Goal: Task Accomplishment & Management: Complete application form

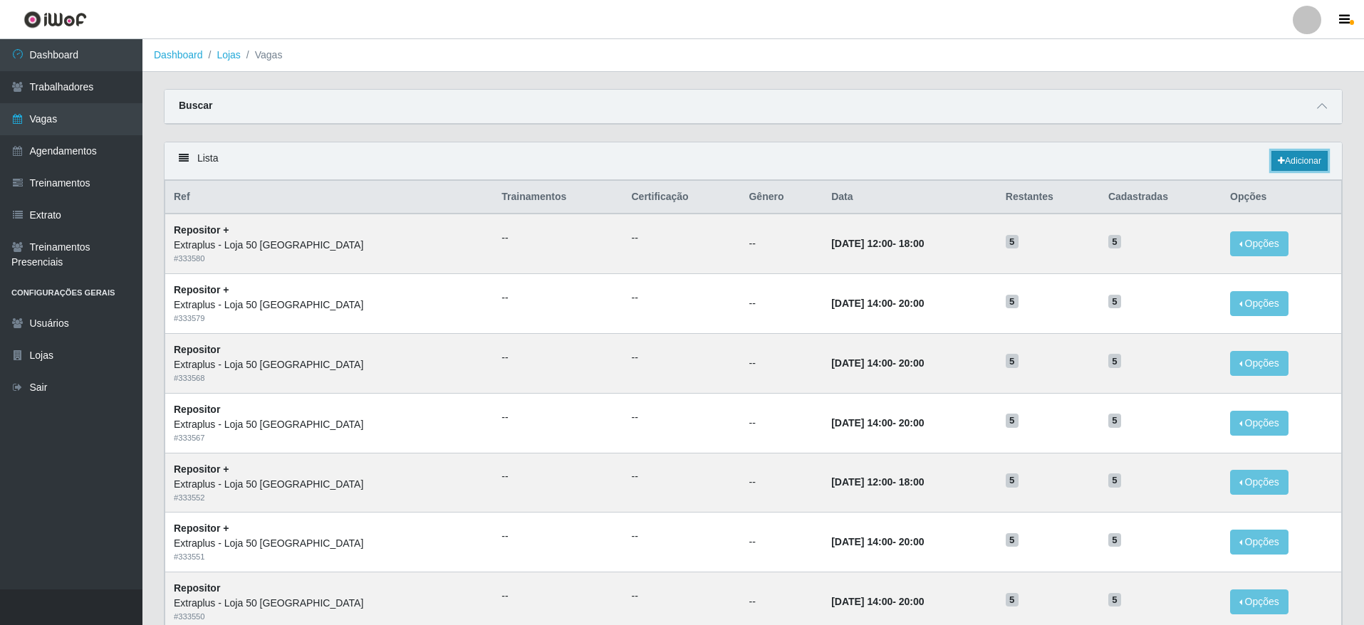
click at [1314, 167] on link "Adicionar" at bounding box center [1300, 161] width 56 height 20
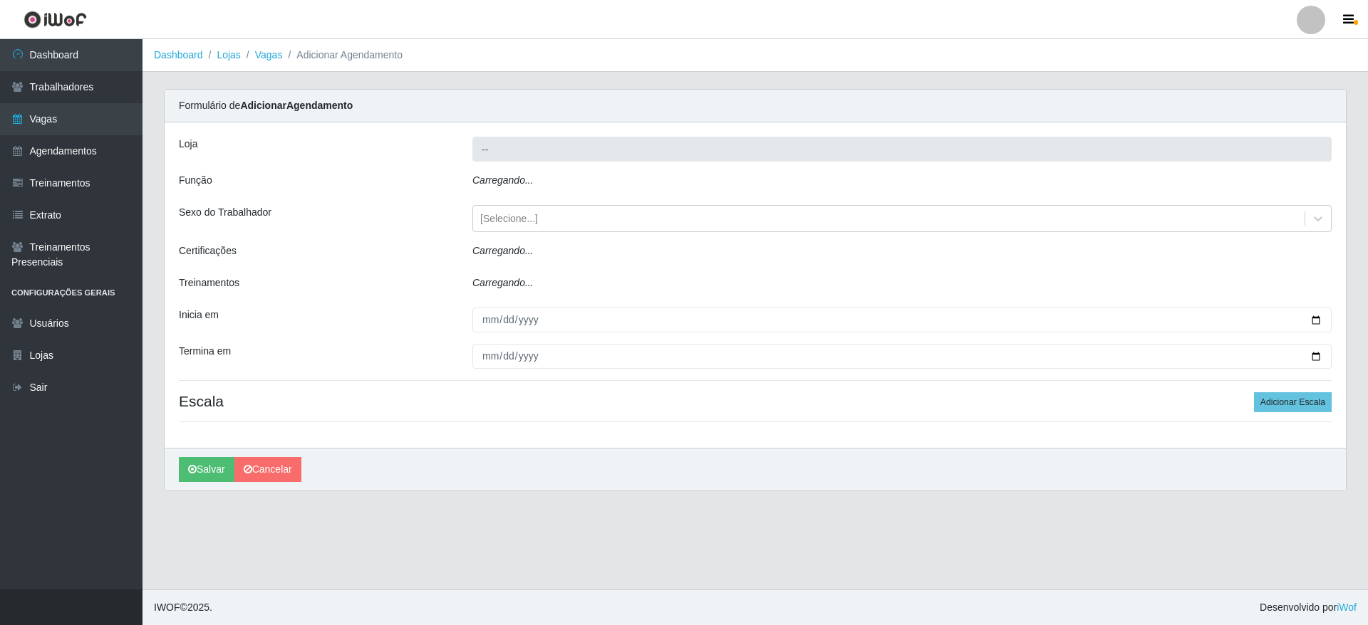
type input "Extraplus - Loja 50 [GEOGRAPHIC_DATA]"
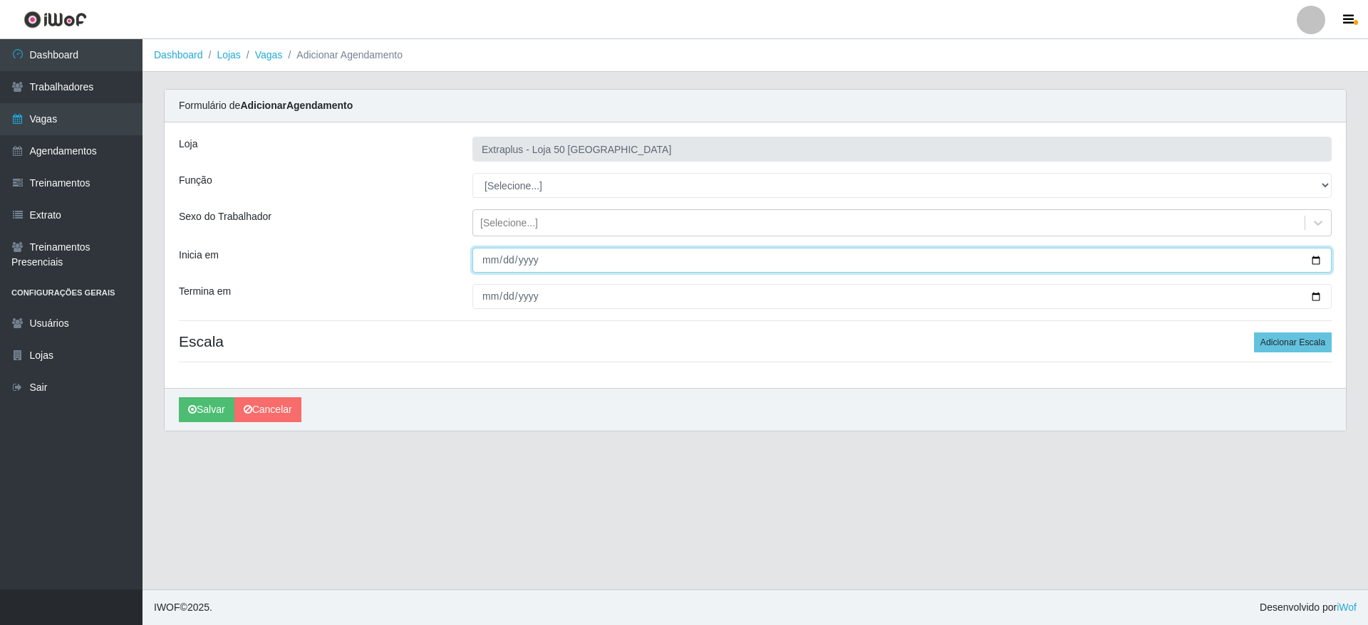
click at [1314, 256] on input "Inicia em" at bounding box center [901, 260] width 859 height 25
type input "[DATE]"
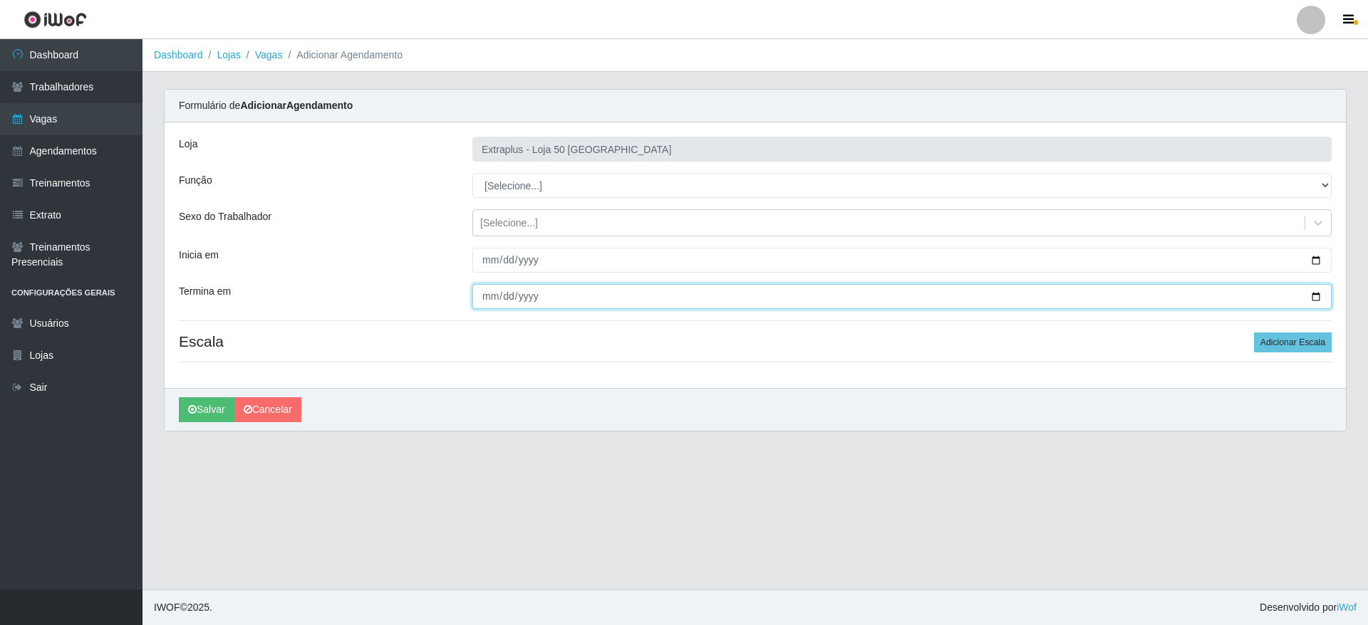
click at [1321, 294] on input "Termina em" at bounding box center [901, 296] width 859 height 25
type input "[DATE]"
click at [646, 175] on select "[Selecione...] Repositor Repositor + Repositor ++" at bounding box center [901, 185] width 859 height 25
select select "24"
click at [472, 173] on select "[Selecione...] Repositor Repositor + Repositor ++" at bounding box center [901, 185] width 859 height 25
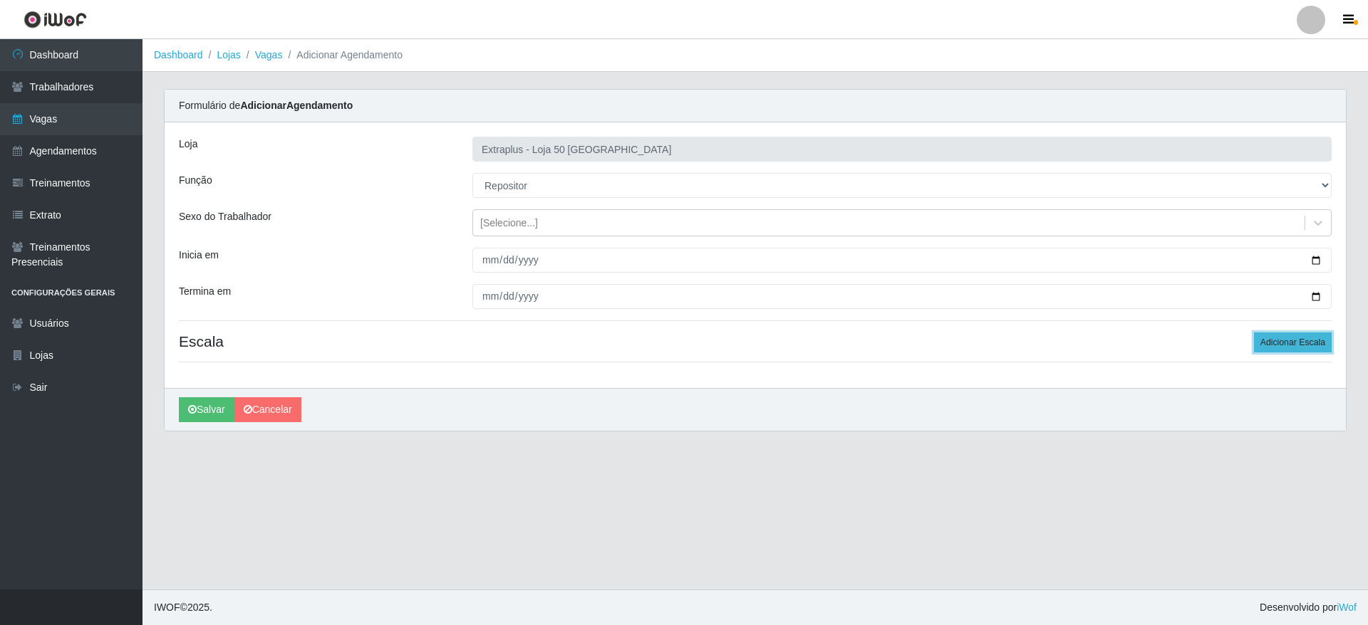
click at [1269, 345] on button "Adicionar Escala" at bounding box center [1293, 343] width 78 height 20
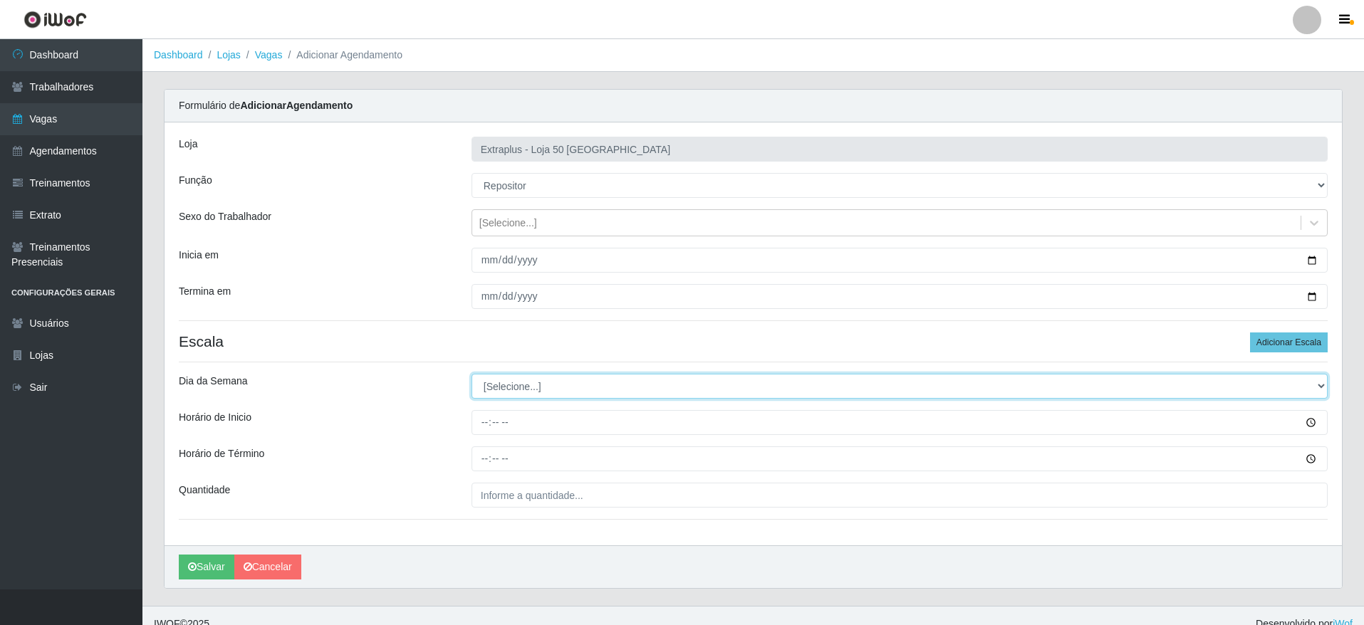
click at [556, 385] on select "[Selecione...] Segunda Terça Quarta Quinta Sexta Sábado Domingo" at bounding box center [900, 386] width 856 height 25
select select "4"
click at [472, 374] on select "[Selecione...] Segunda Terça Quarta Quinta Sexta Sábado Domingo" at bounding box center [900, 386] width 856 height 25
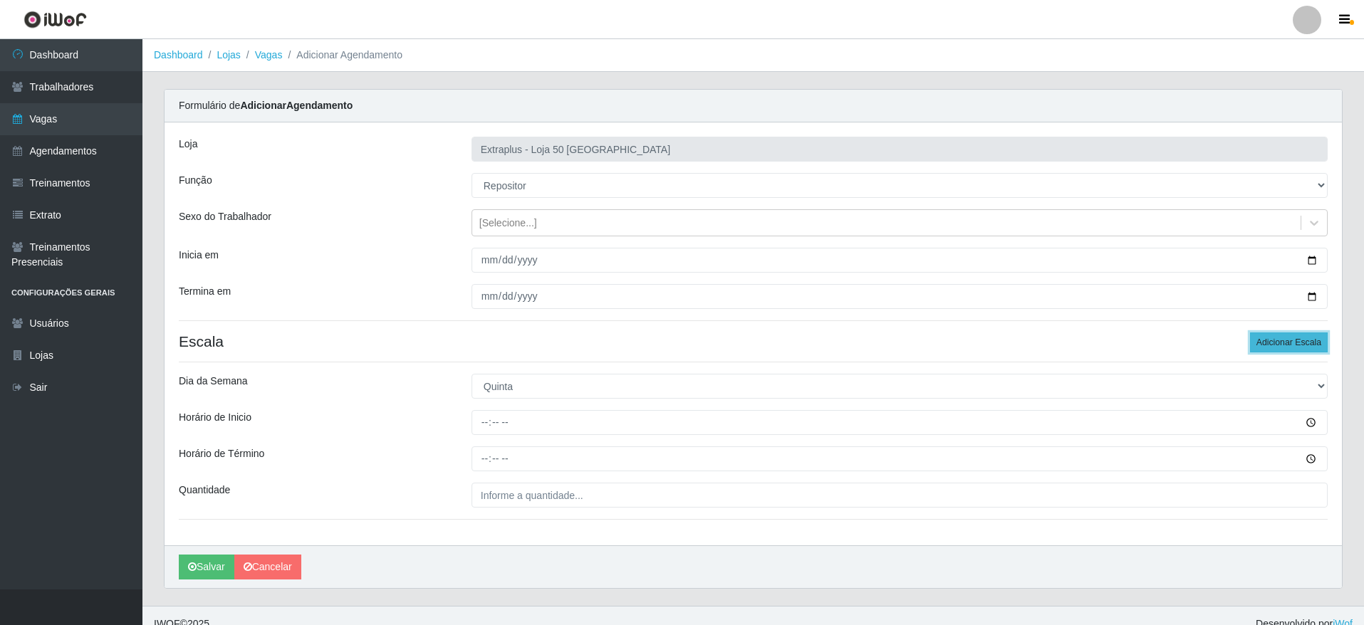
click at [1285, 347] on button "Adicionar Escala" at bounding box center [1289, 343] width 78 height 20
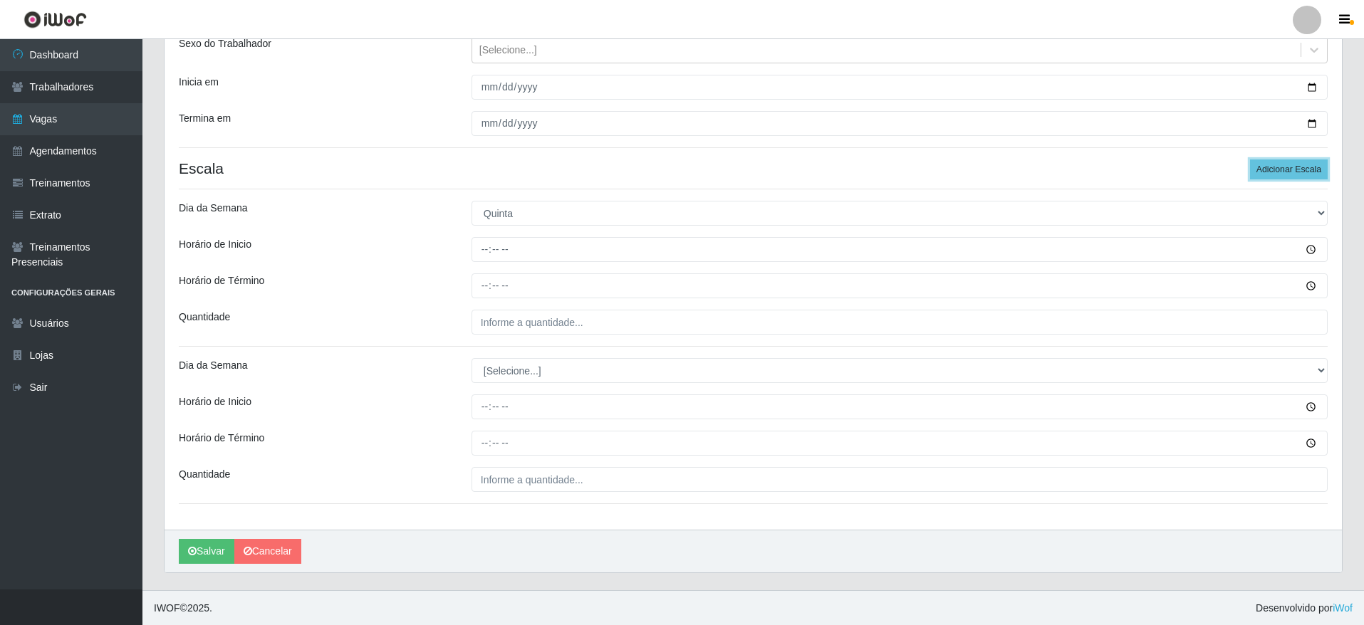
scroll to position [174, 0]
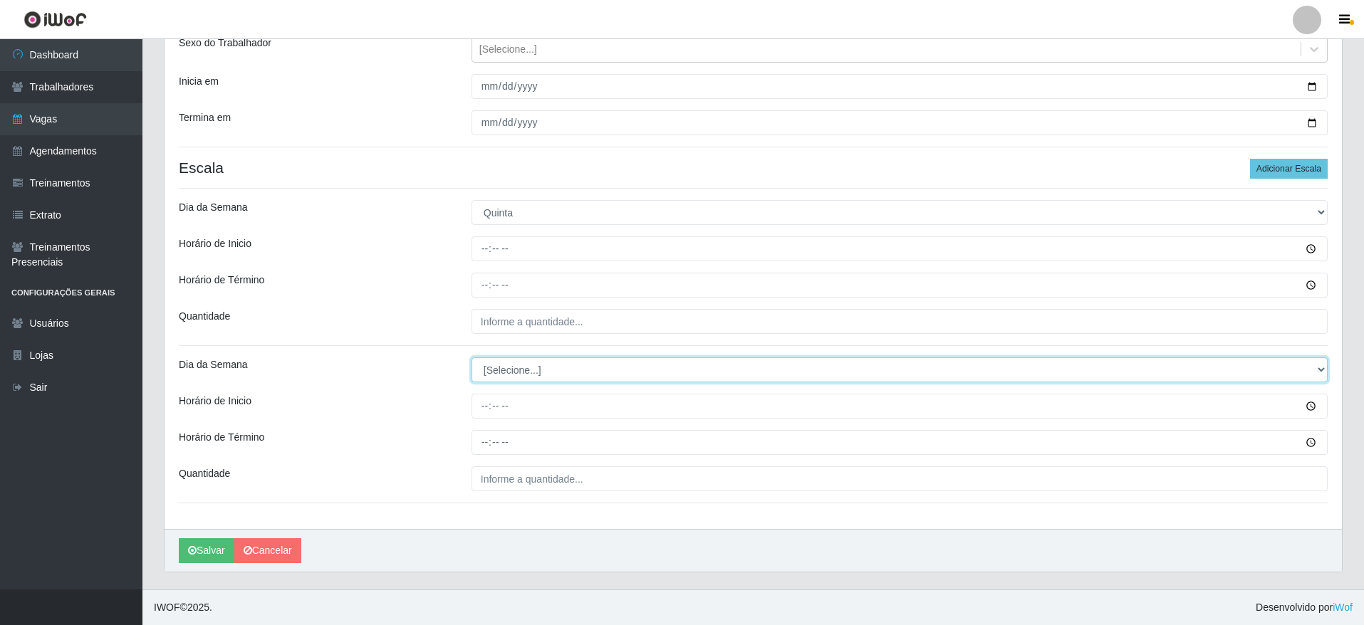
click at [516, 375] on select "[Selecione...] Segunda Terça Quarta Quinta Sexta Sábado Domingo" at bounding box center [900, 370] width 856 height 25
select select "5"
click at [472, 358] on select "[Selecione...] Segunda Terça Quarta Quinta Sexta Sábado Domingo" at bounding box center [900, 370] width 856 height 25
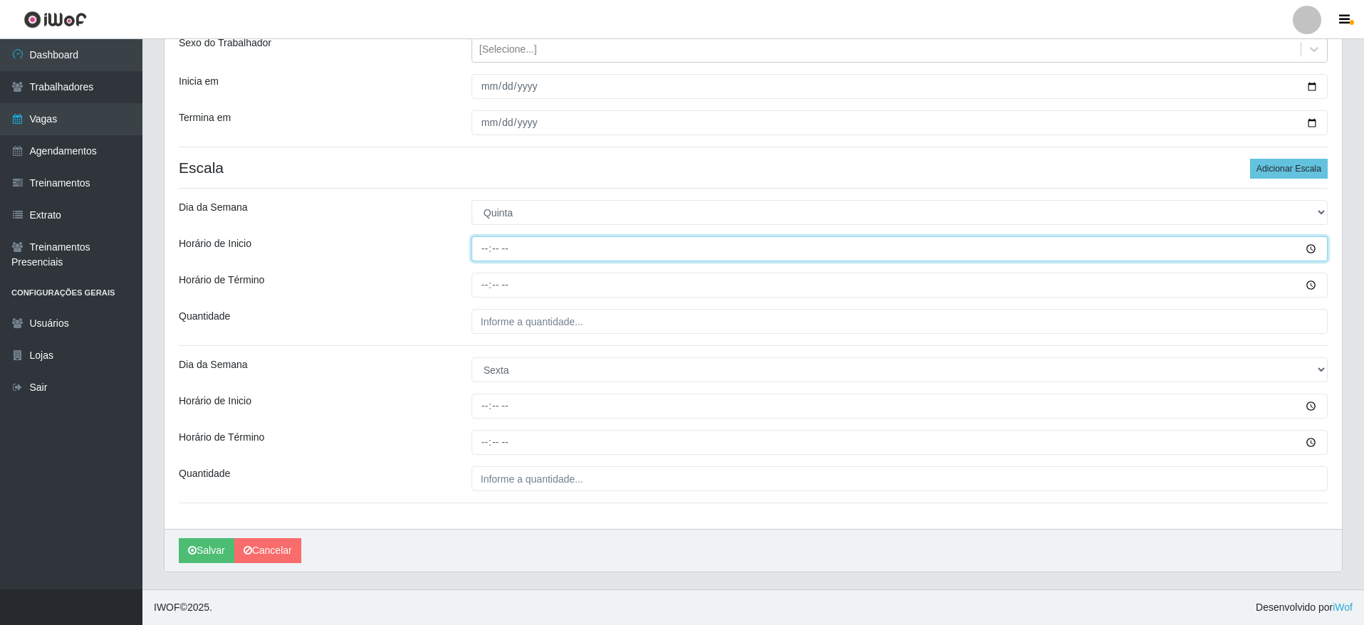
click at [479, 246] on input "Horário de Inicio" at bounding box center [900, 249] width 856 height 25
click at [1319, 249] on input "Horário de Inicio" at bounding box center [900, 249] width 856 height 25
click at [1311, 252] on input "Horário de Inicio" at bounding box center [900, 249] width 856 height 25
click at [473, 240] on input "Horário de Inicio" at bounding box center [900, 249] width 856 height 25
type input "14:00"
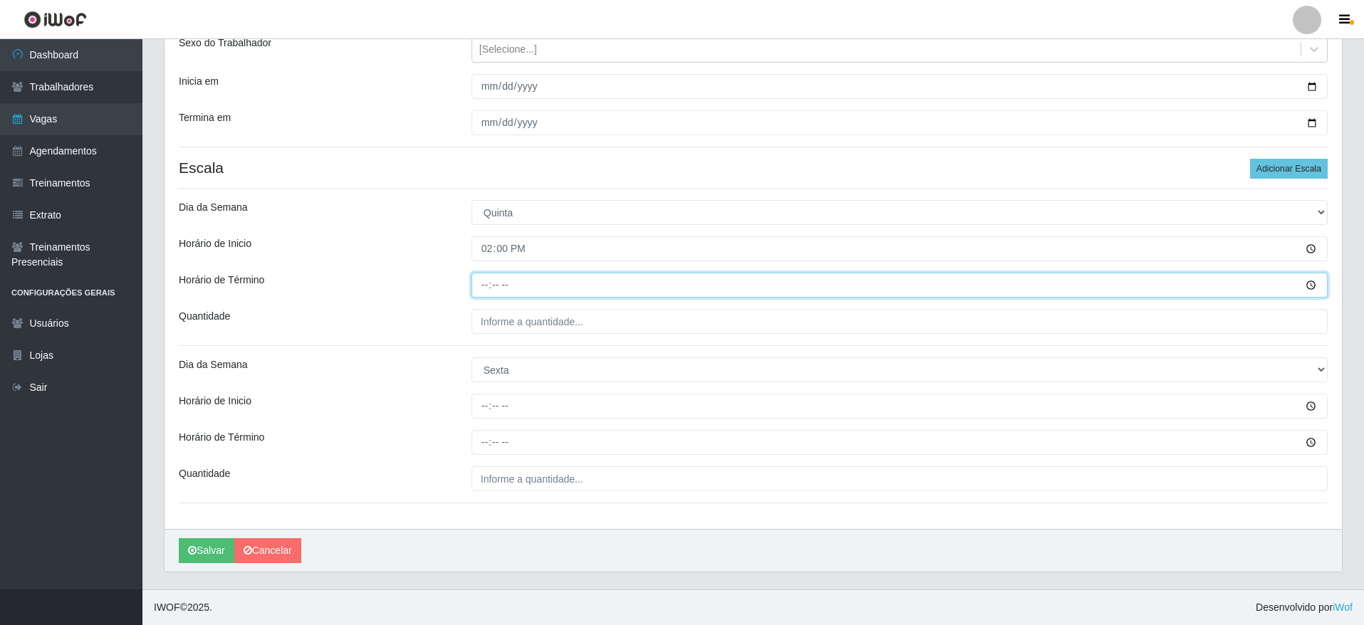
click at [489, 273] on input "Horário de Término" at bounding box center [900, 285] width 856 height 25
type input "20:00"
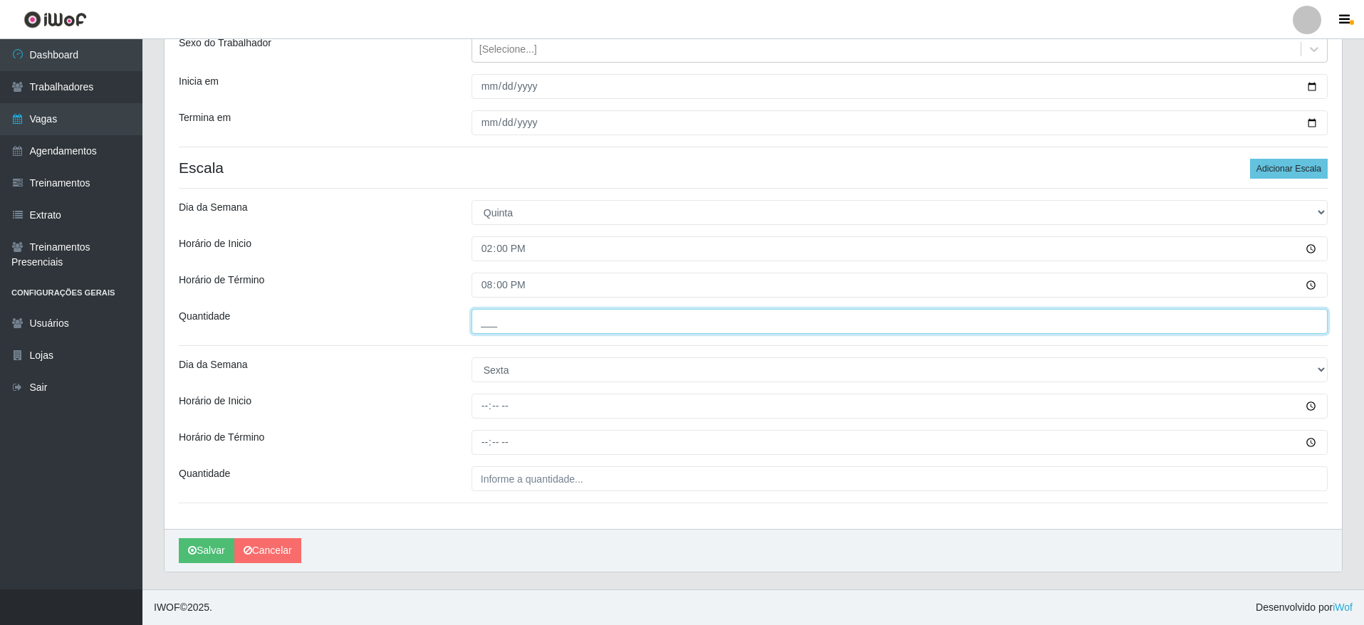
click at [519, 323] on input "___" at bounding box center [900, 321] width 856 height 25
type input "5__"
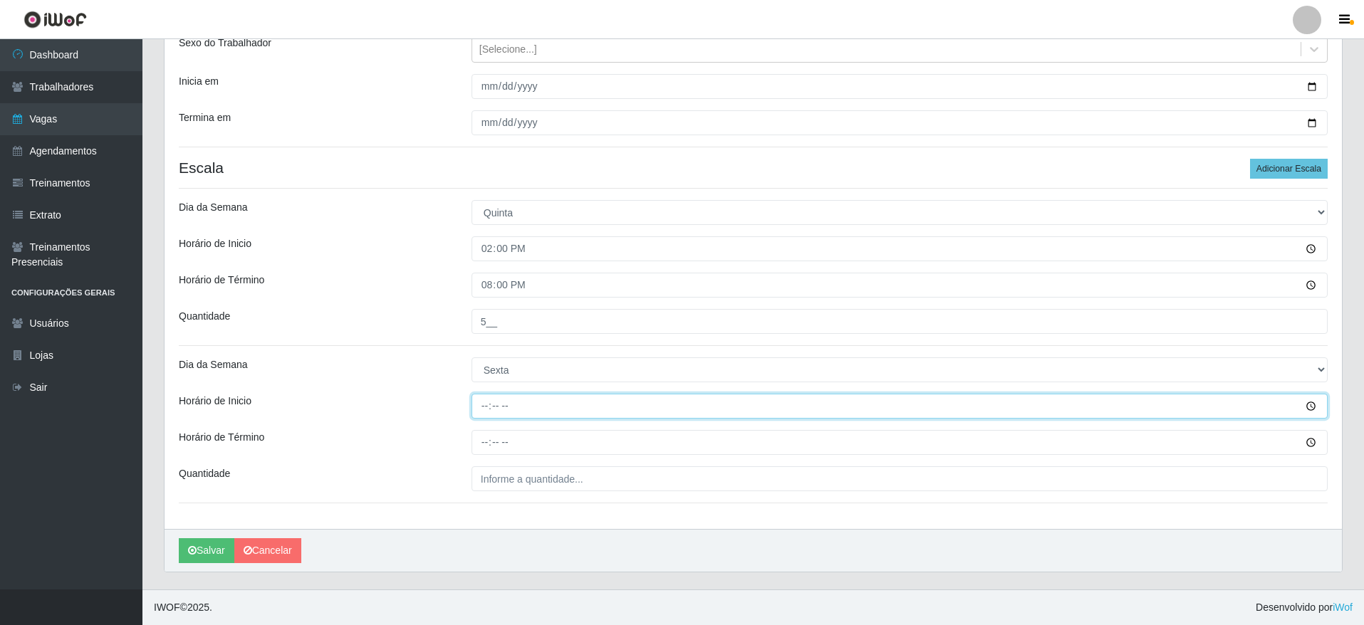
click at [481, 409] on input "Horário de Inicio" at bounding box center [900, 406] width 856 height 25
type input "14:00"
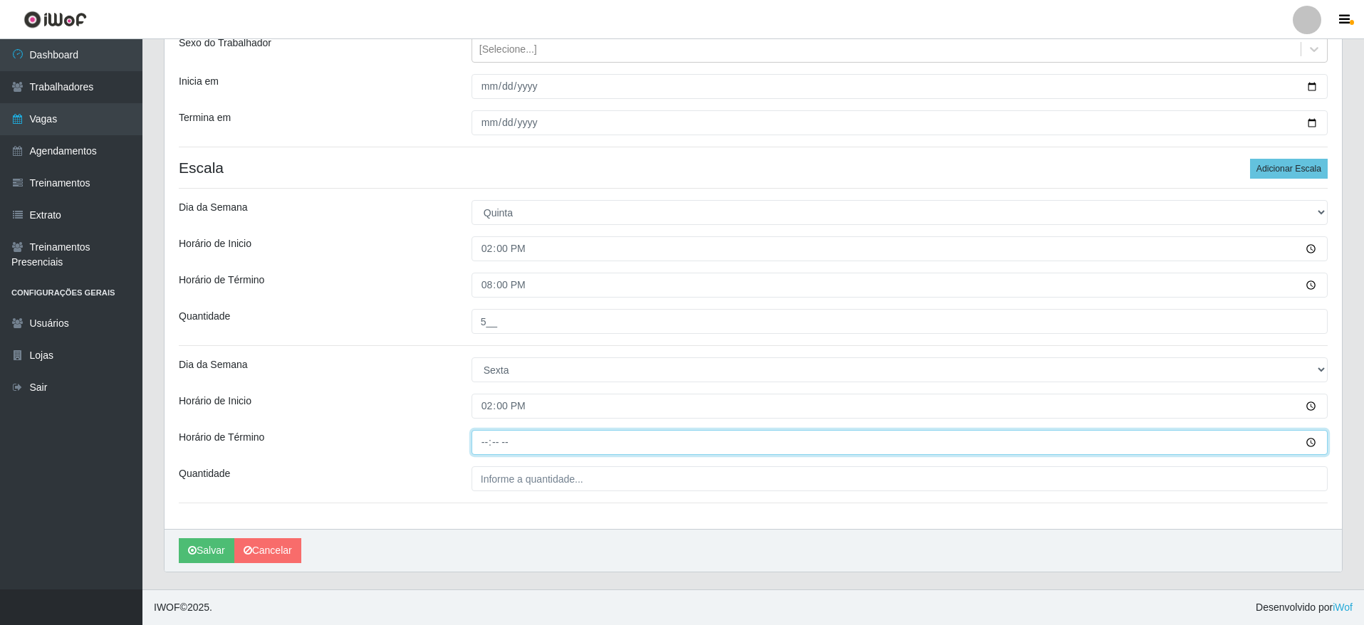
click at [484, 447] on input "Horário de Término" at bounding box center [900, 442] width 856 height 25
type input "20:00"
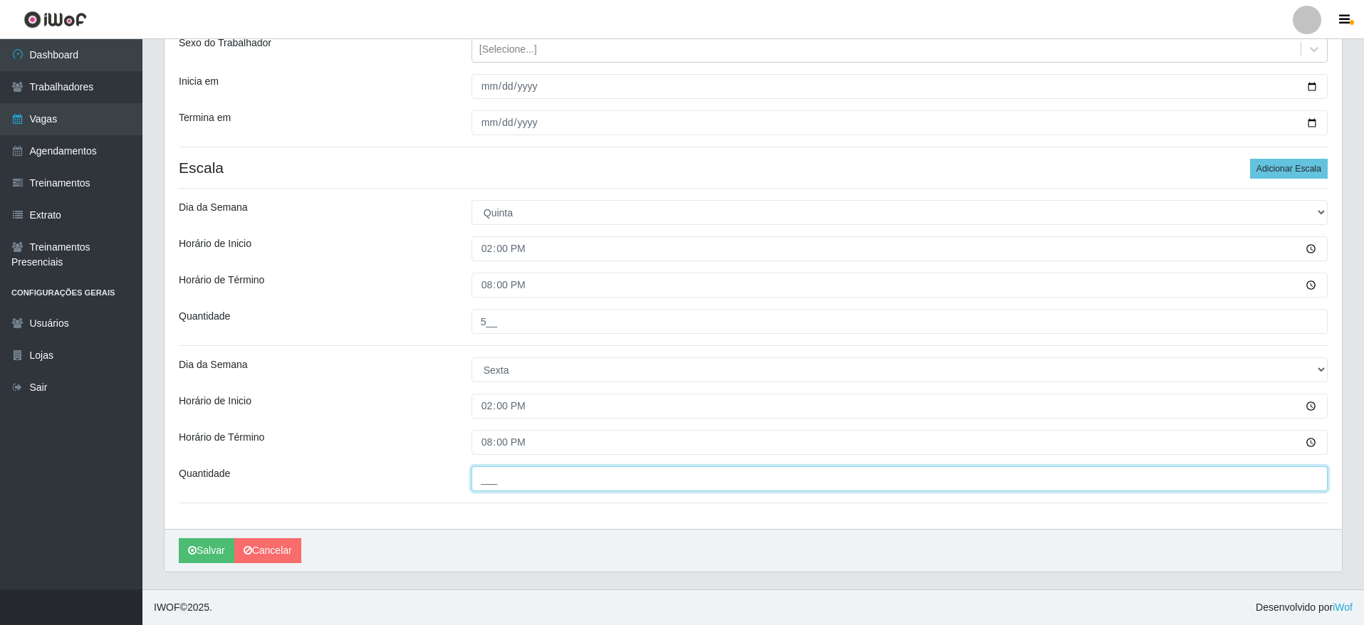
click at [500, 485] on input "___" at bounding box center [900, 479] width 856 height 25
type input "5__"
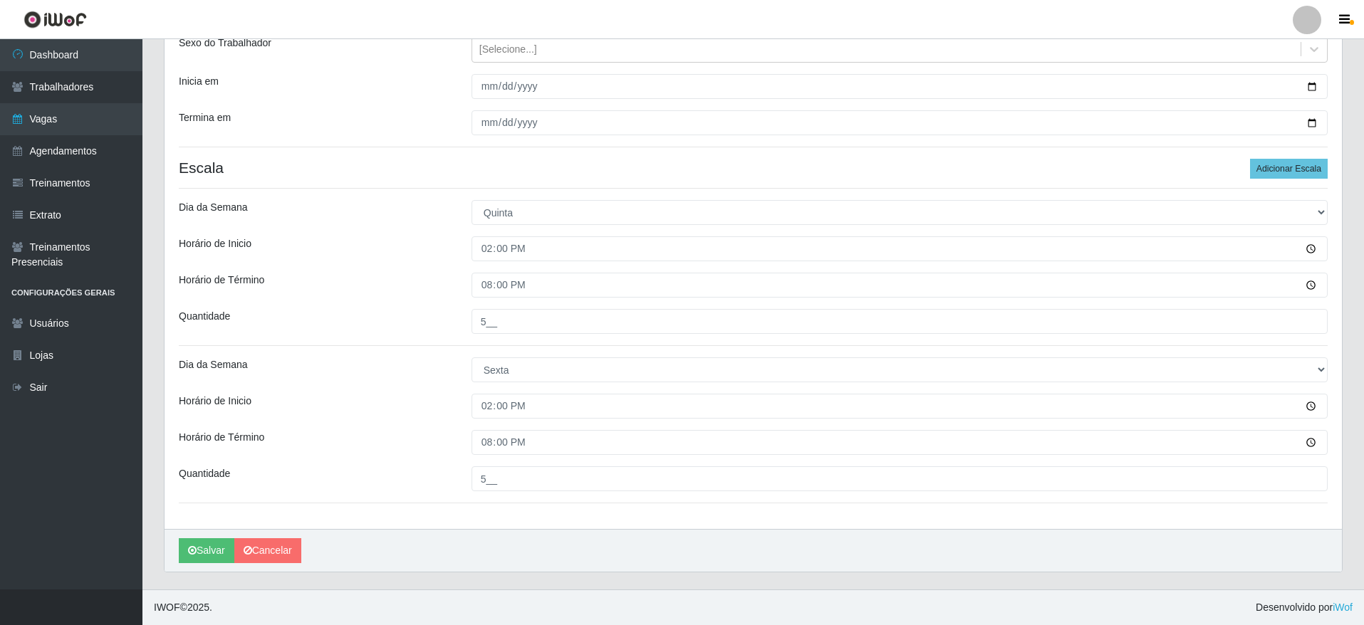
click at [531, 508] on div "Loja Extraplus - Loja 50 Praia do Canto Função [Selecione...] Repositor Reposit…" at bounding box center [754, 239] width 1178 height 581
click at [212, 554] on button "Salvar" at bounding box center [207, 551] width 56 height 25
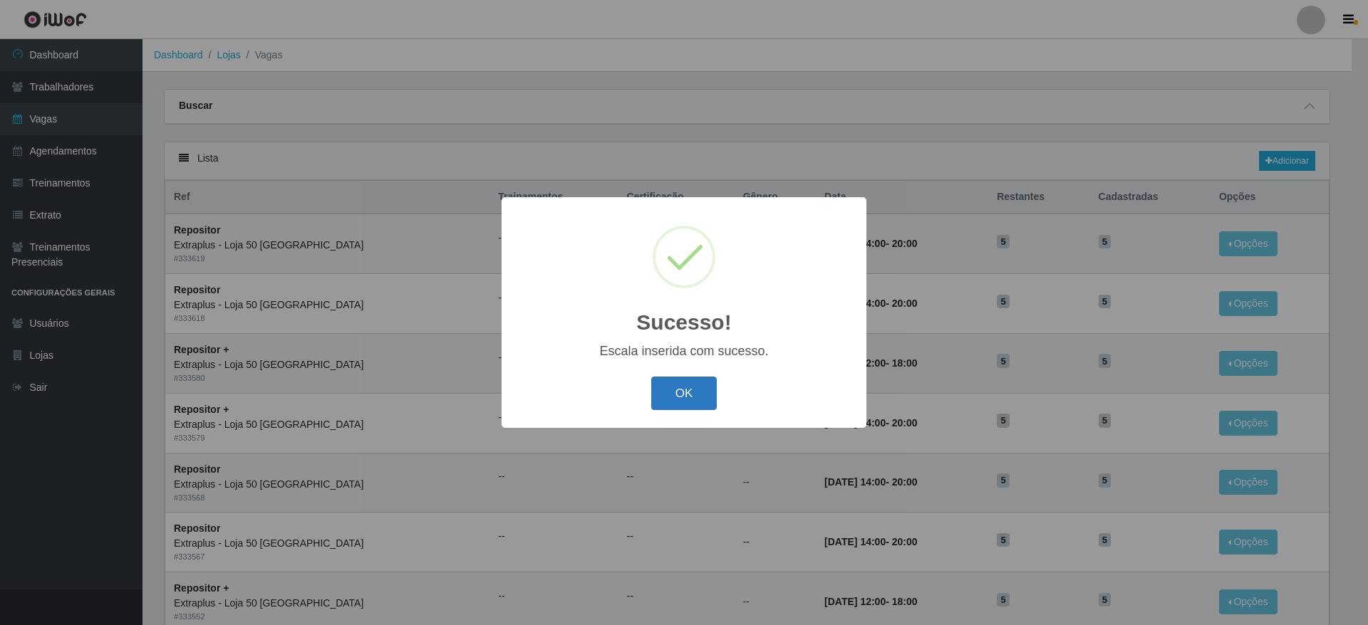
click at [665, 393] on button "OK" at bounding box center [684, 393] width 66 height 33
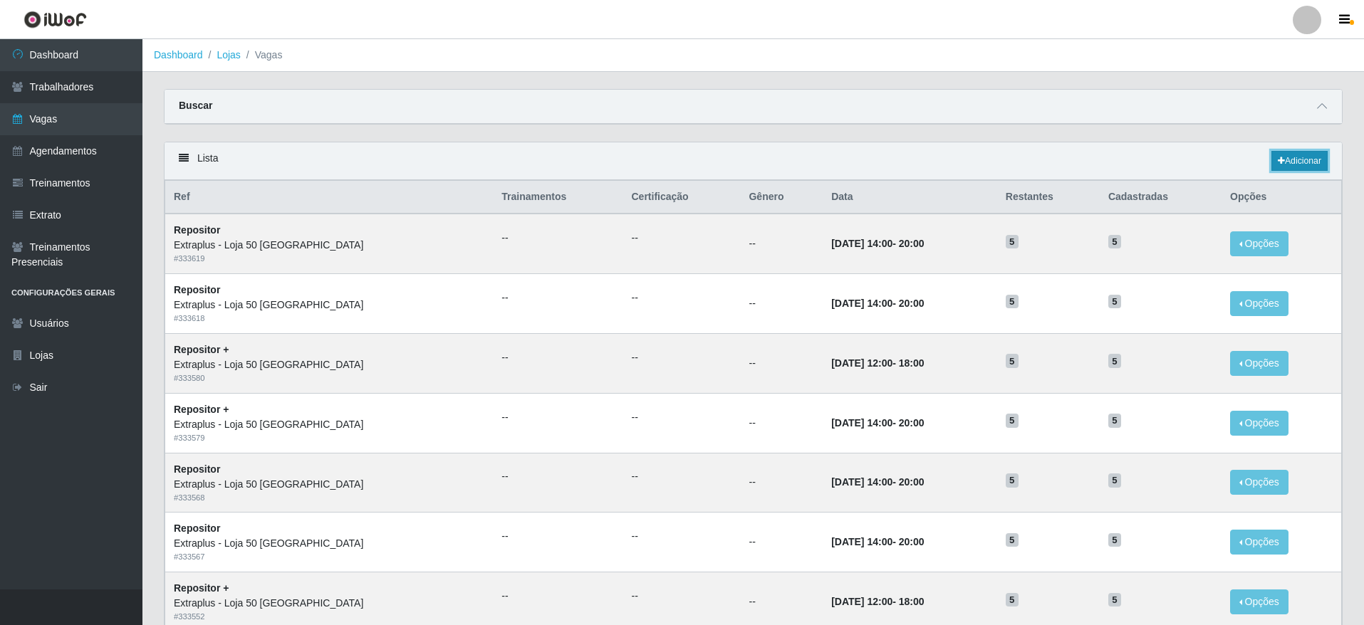
click at [1304, 164] on link "Adicionar" at bounding box center [1300, 161] width 56 height 20
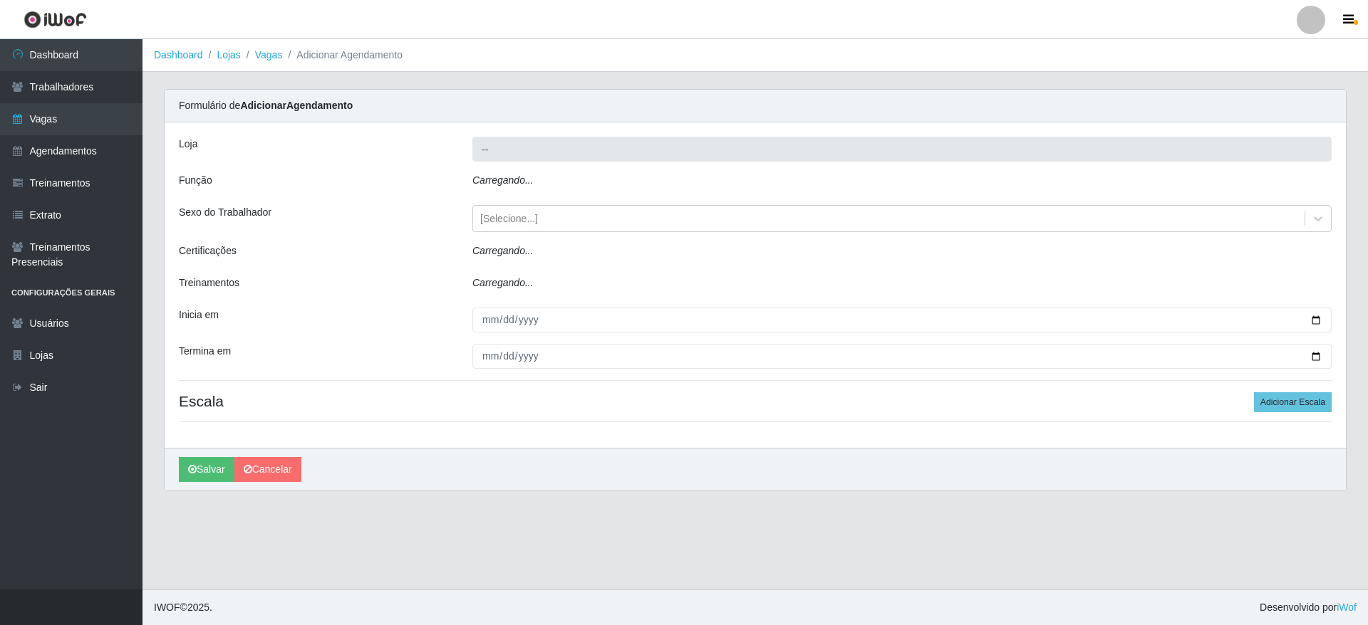
type input "Extraplus - Loja 50 [GEOGRAPHIC_DATA]"
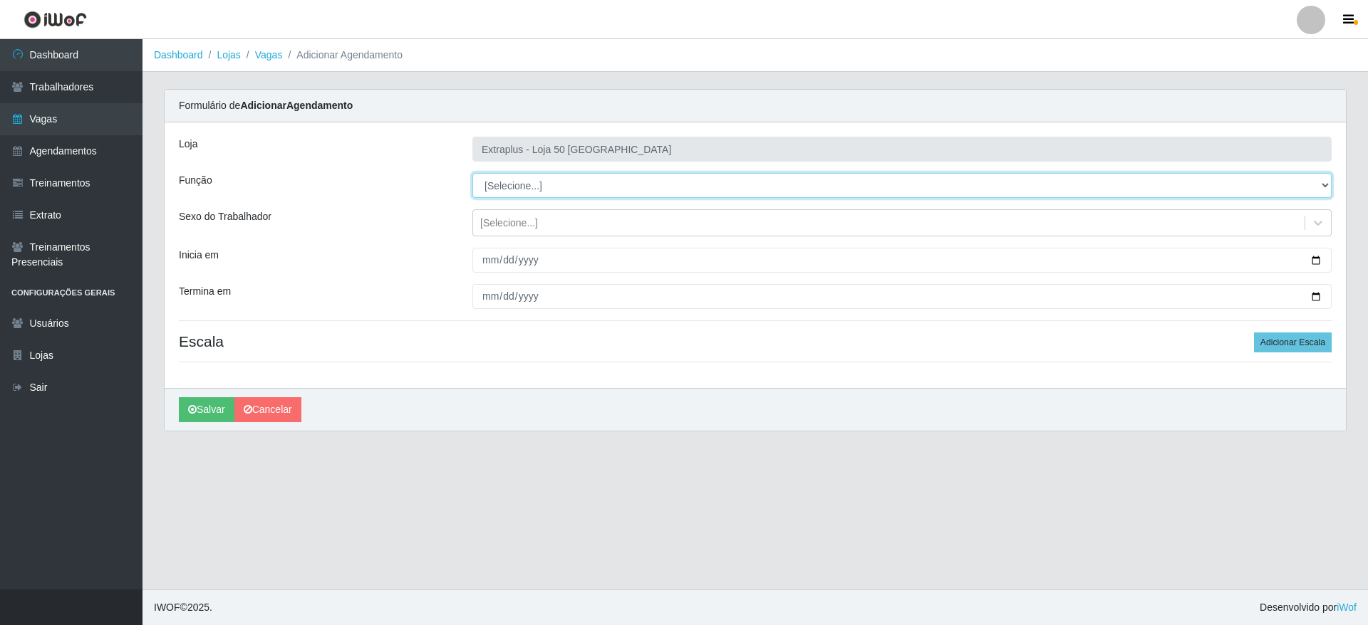
click at [1233, 179] on select "[Selecione...] Repositor Repositor + Repositor ++" at bounding box center [901, 185] width 859 height 25
select select "82"
click at [472, 173] on select "[Selecione...] Repositor Repositor + Repositor ++" at bounding box center [901, 185] width 859 height 25
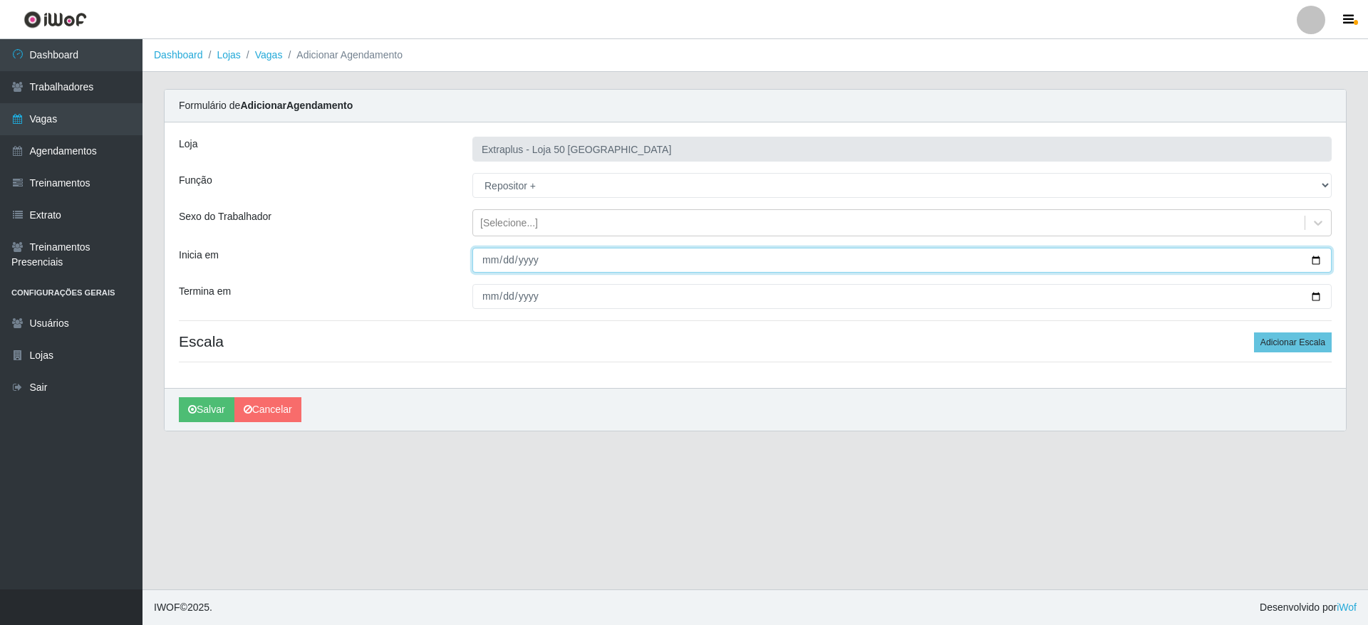
click at [1311, 256] on input "Inicia em" at bounding box center [901, 260] width 859 height 25
type input "[DATE]"
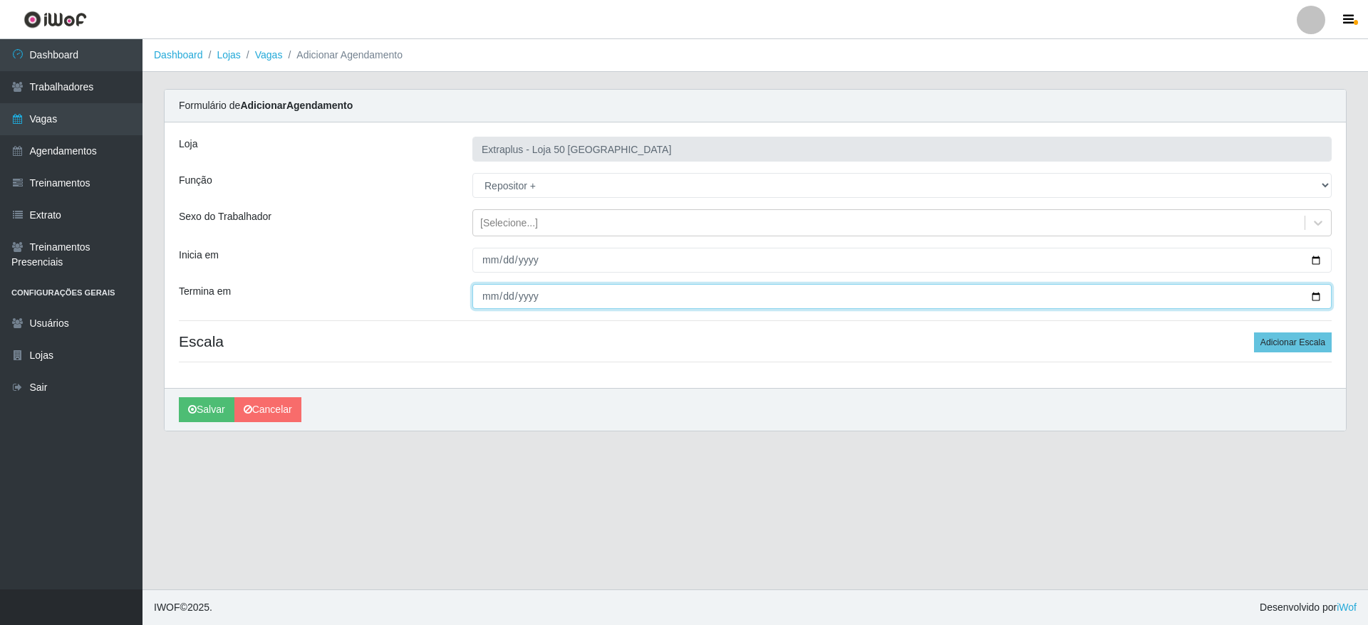
click at [1321, 291] on input "Termina em" at bounding box center [901, 296] width 859 height 25
type input "[DATE]"
click at [1313, 349] on button "Adicionar Escala" at bounding box center [1293, 343] width 78 height 20
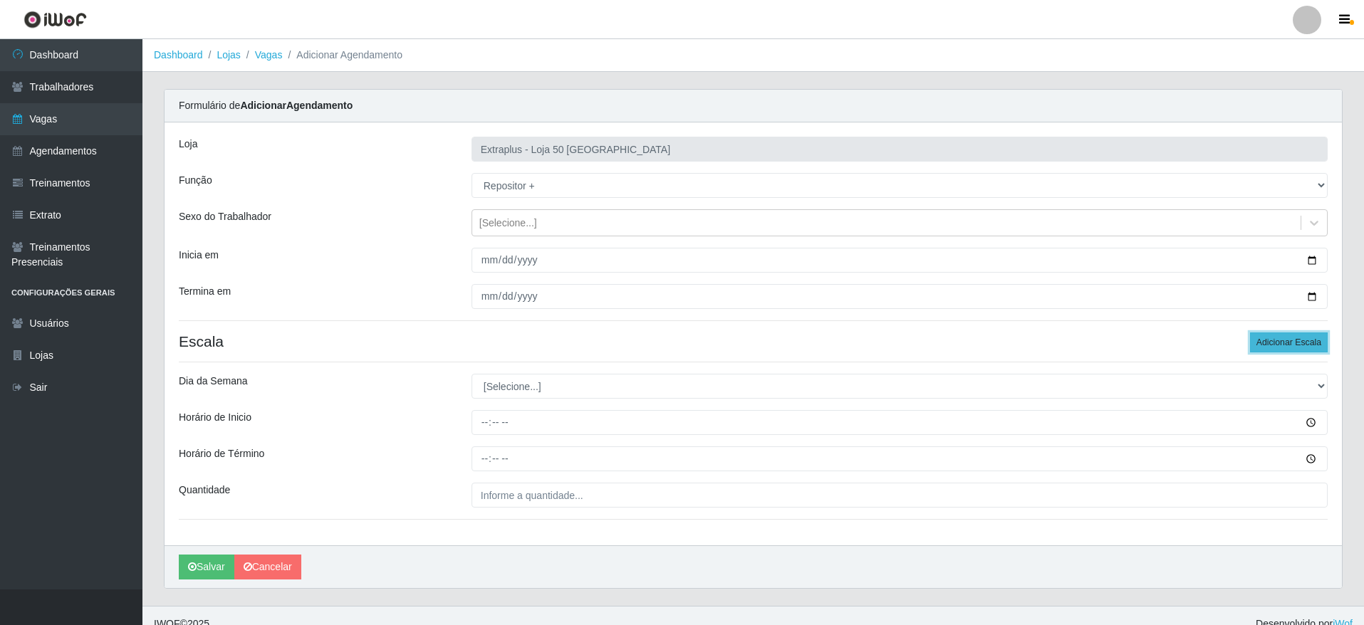
click at [1313, 349] on button "Adicionar Escala" at bounding box center [1289, 343] width 78 height 20
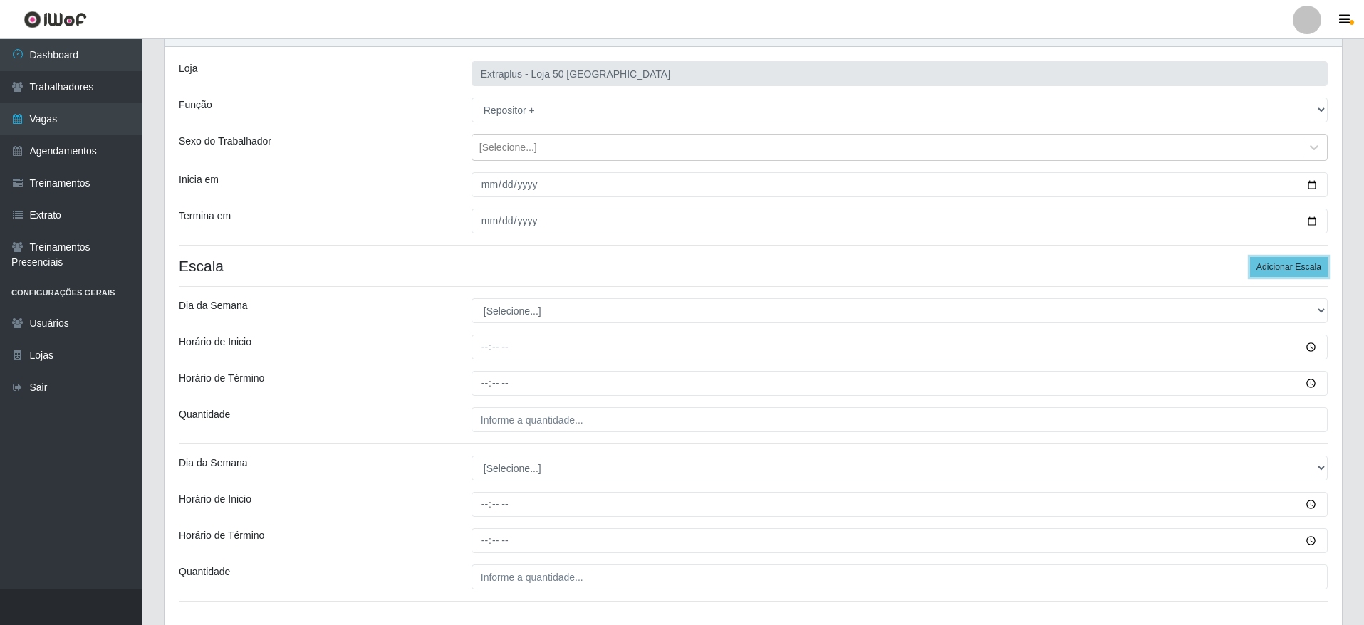
scroll to position [107, 0]
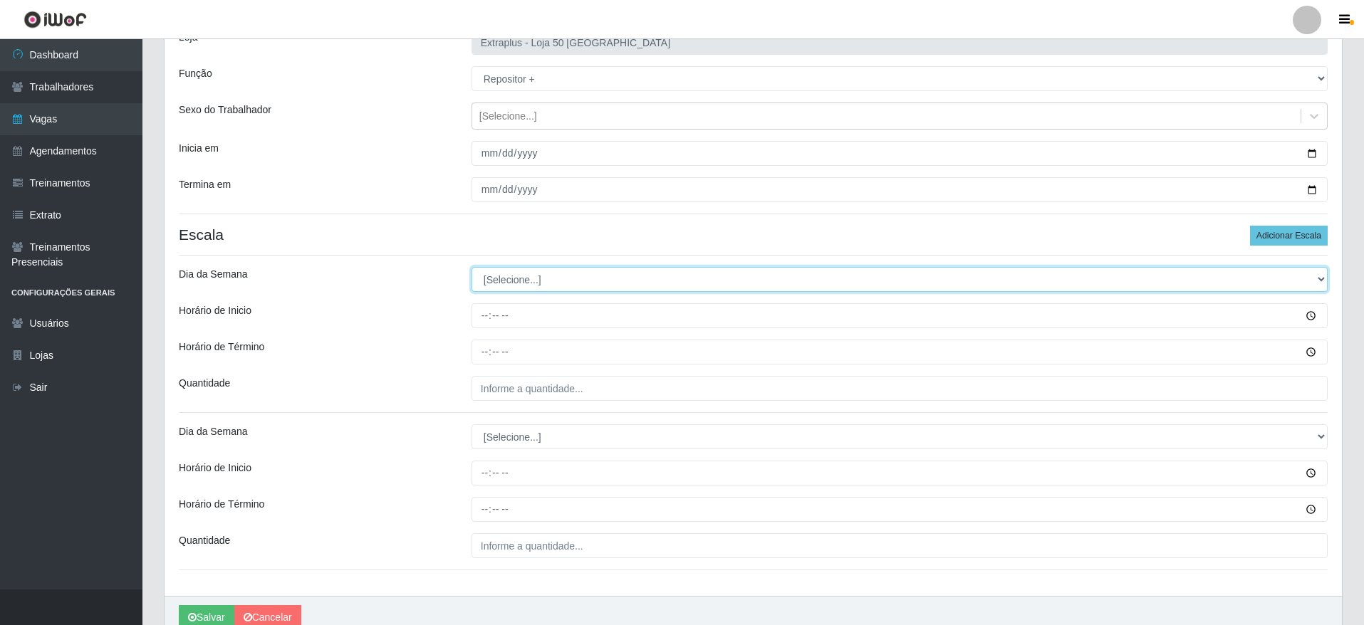
click at [516, 276] on select "[Selecione...] Segunda Terça Quarta Quinta Sexta Sábado Domingo" at bounding box center [900, 279] width 856 height 25
select select "6"
click at [472, 267] on select "[Selecione...] Segunda Terça Quarta Quinta Sexta Sábado Domingo" at bounding box center [900, 279] width 856 height 25
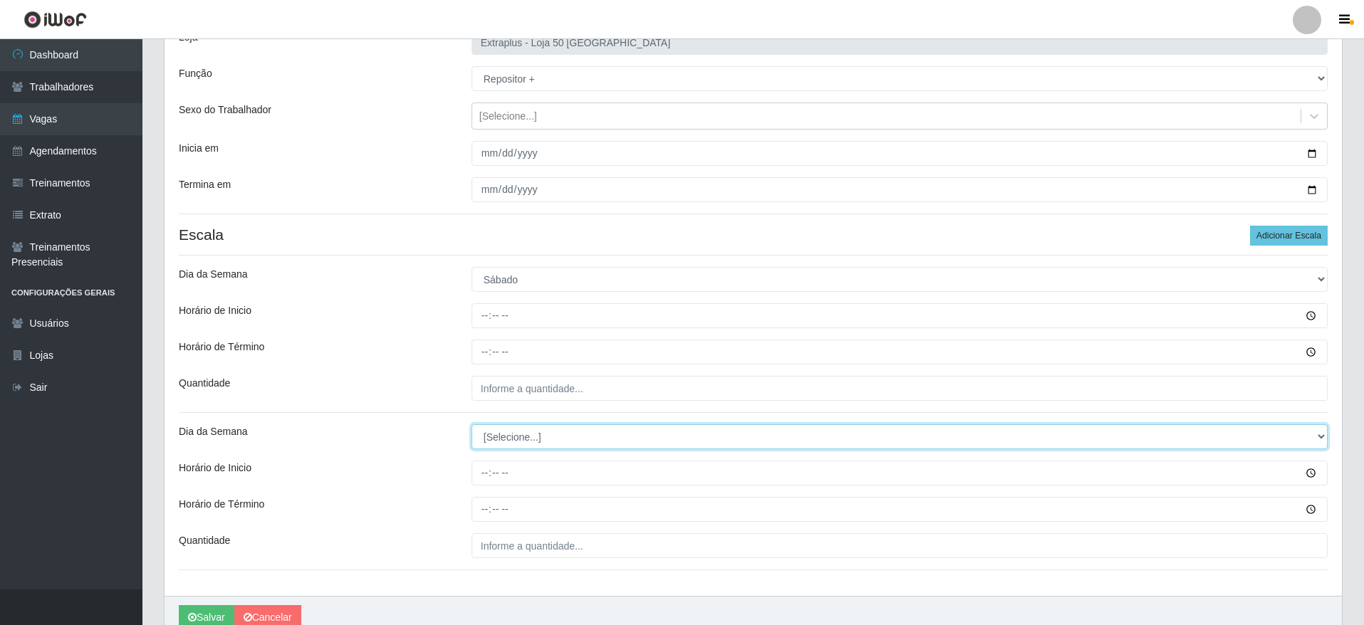
click at [531, 442] on select "[Selecione...] Segunda Terça Quarta Quinta Sexta Sábado Domingo" at bounding box center [900, 437] width 856 height 25
select select "0"
click at [472, 425] on select "[Selecione...] Segunda Terça Quarta Quinta Sexta Sábado Domingo" at bounding box center [900, 437] width 856 height 25
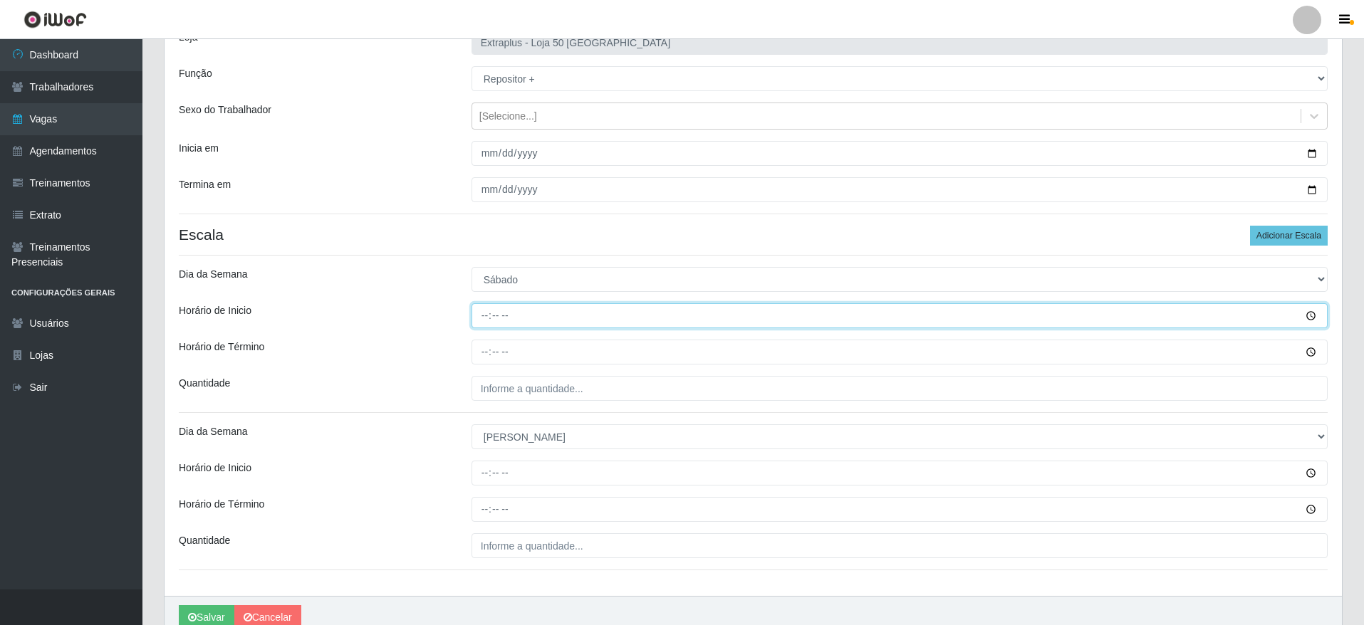
click at [484, 308] on input "Horário de Inicio" at bounding box center [900, 315] width 856 height 25
type input "14:00"
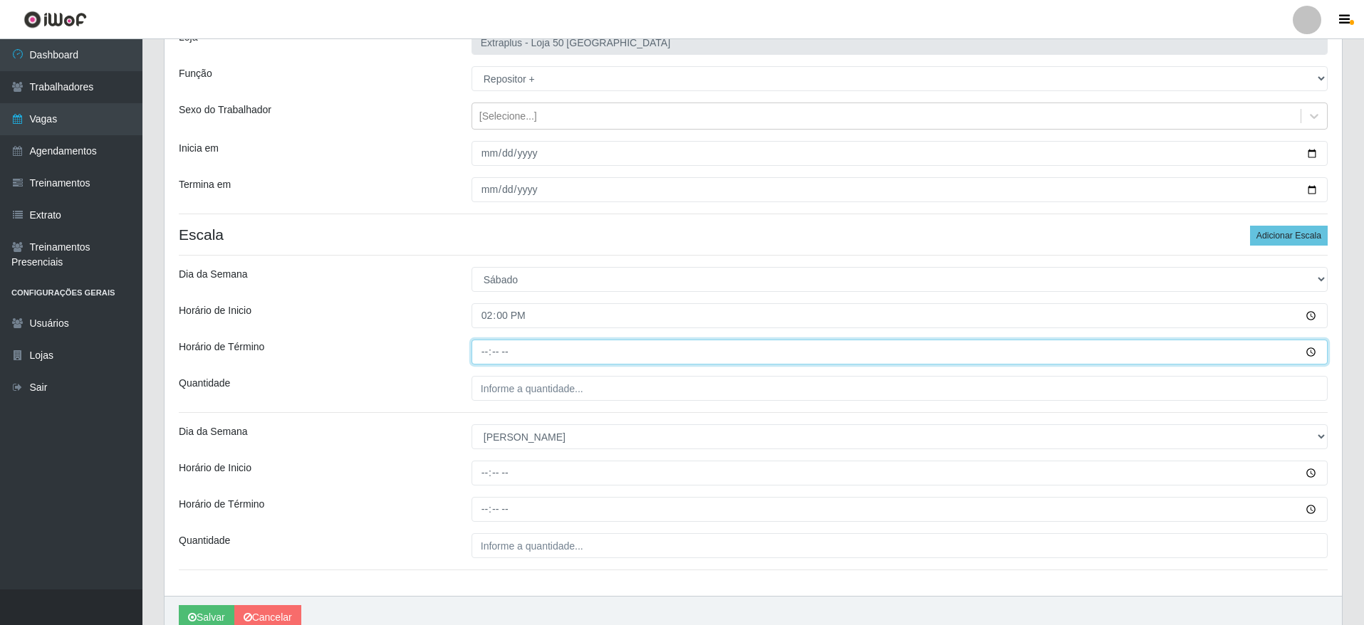
click at [494, 362] on input "Horário de Término" at bounding box center [900, 352] width 856 height 25
type input "20:00"
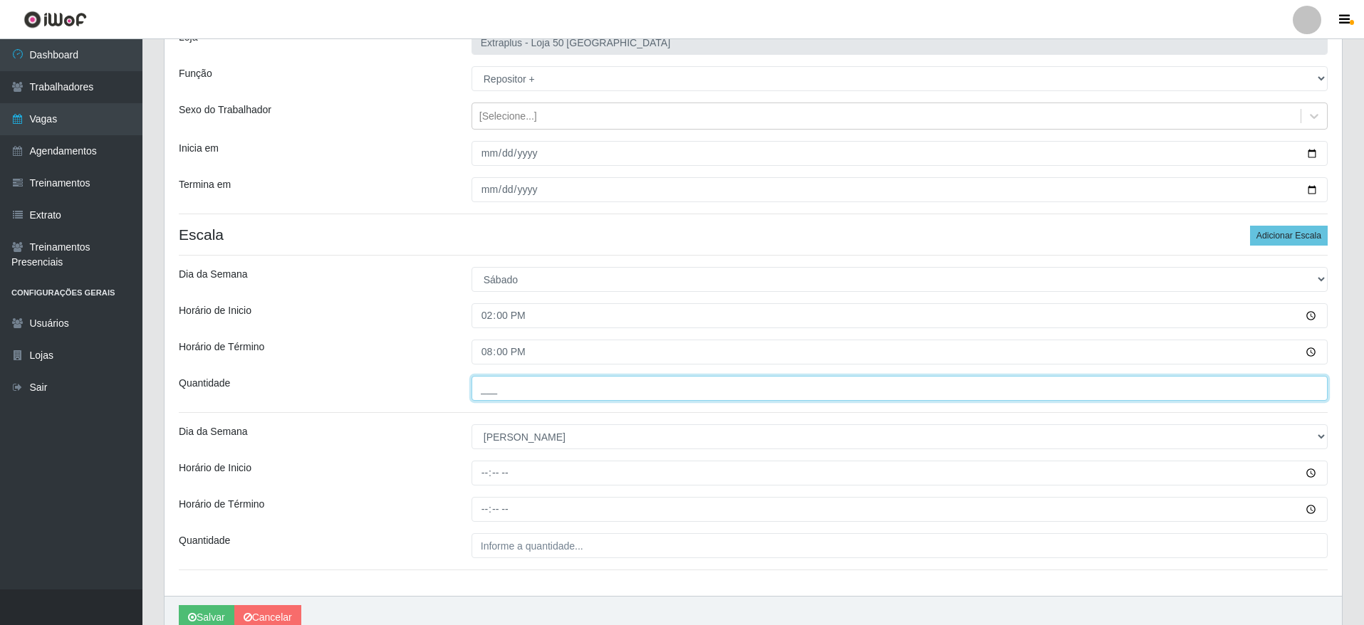
click at [497, 376] on input "___" at bounding box center [900, 388] width 856 height 25
type input "5__"
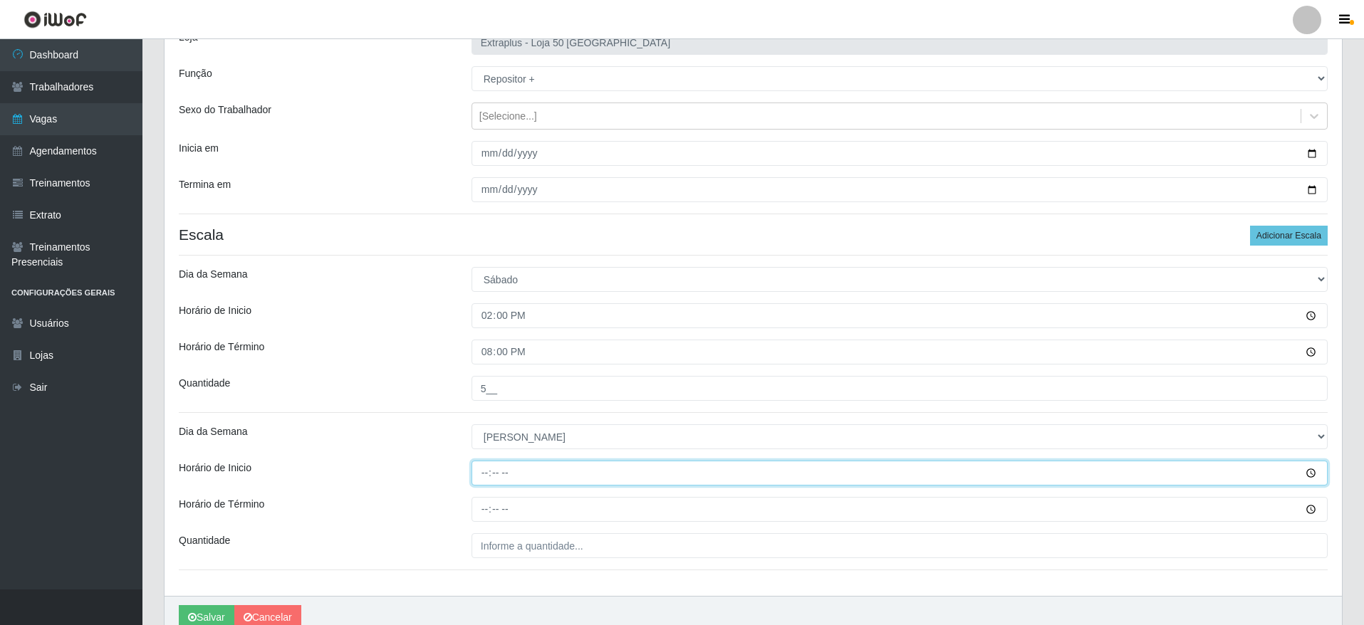
click at [493, 469] on input "Horário de Inicio" at bounding box center [900, 473] width 856 height 25
click at [482, 470] on input "Horário de Inicio" at bounding box center [900, 473] width 856 height 25
type input "12:00"
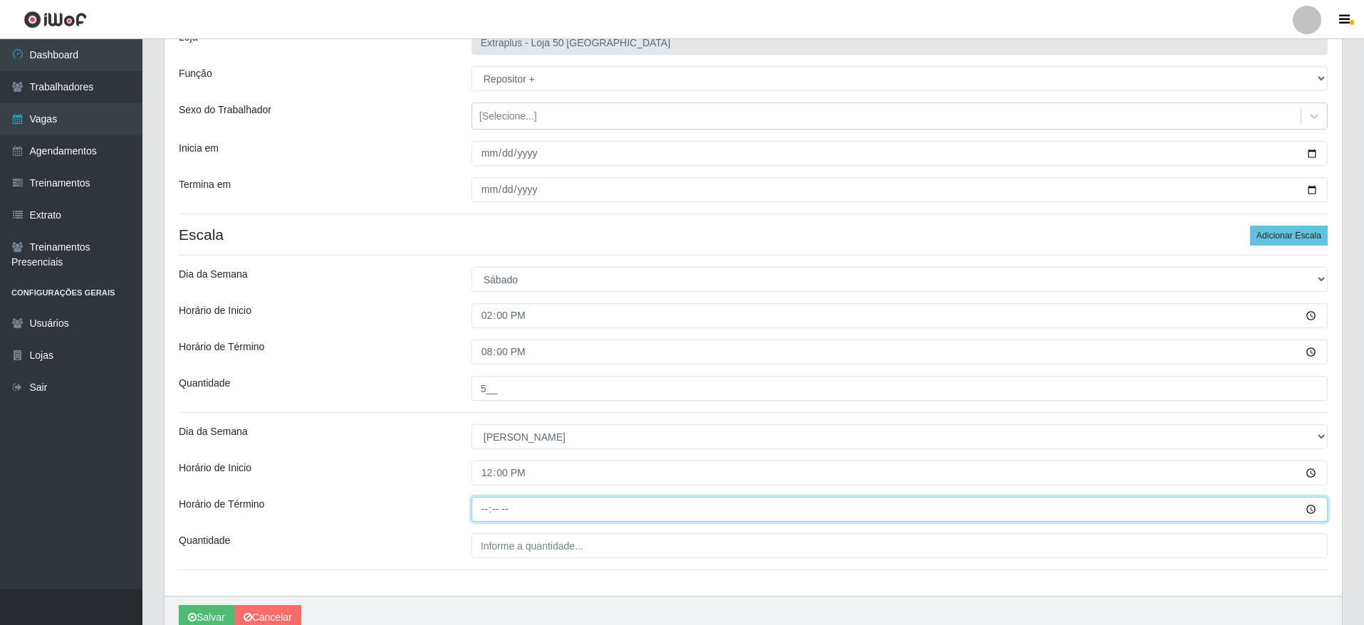
click at [484, 511] on input "Horário de Término" at bounding box center [900, 509] width 856 height 25
type input "18:00"
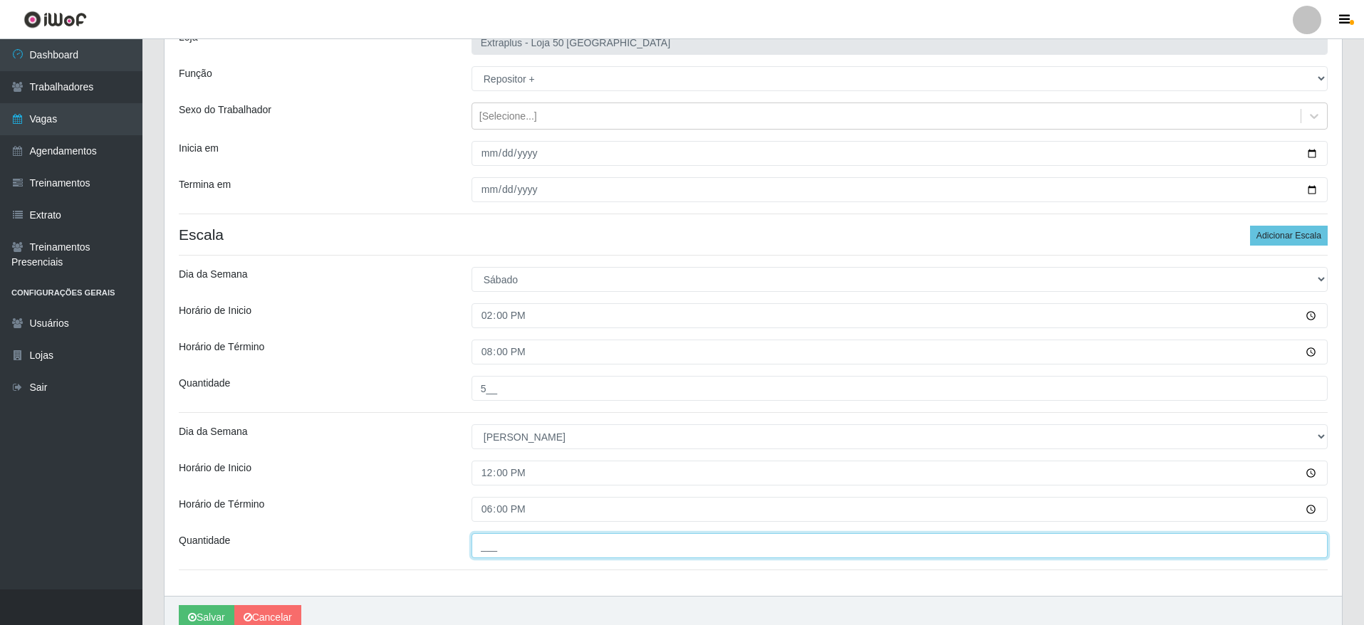
click at [484, 536] on input "___" at bounding box center [900, 546] width 856 height 25
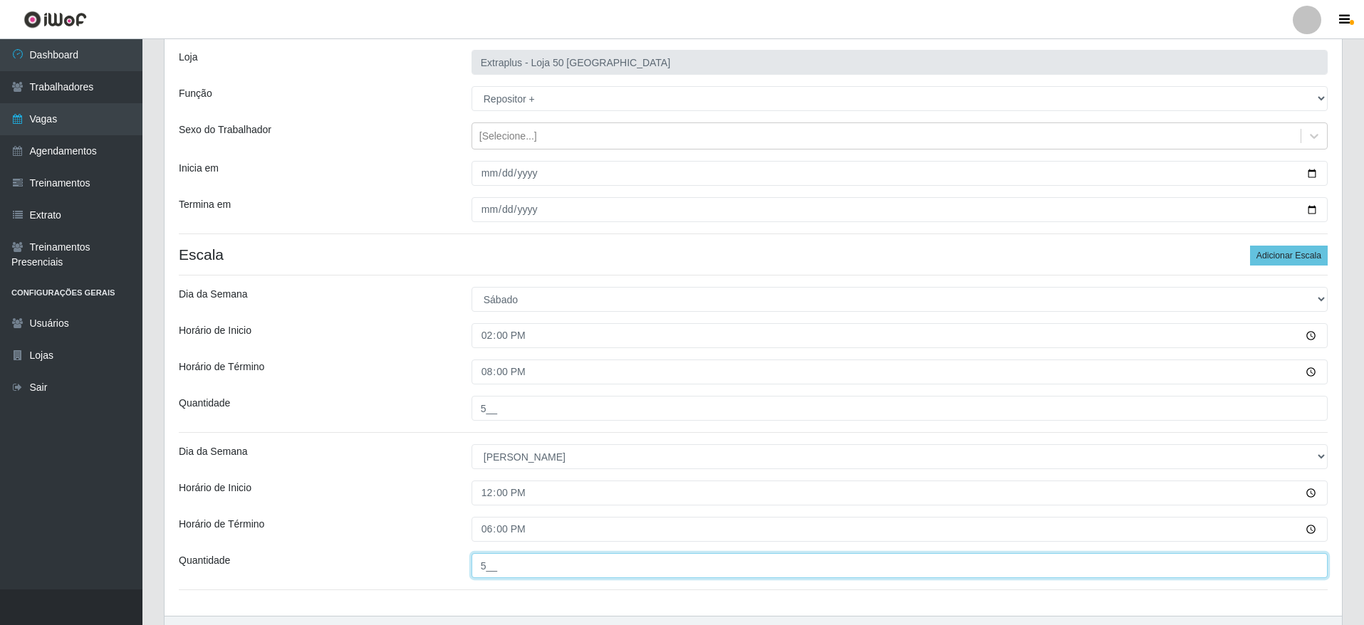
scroll to position [174, 0]
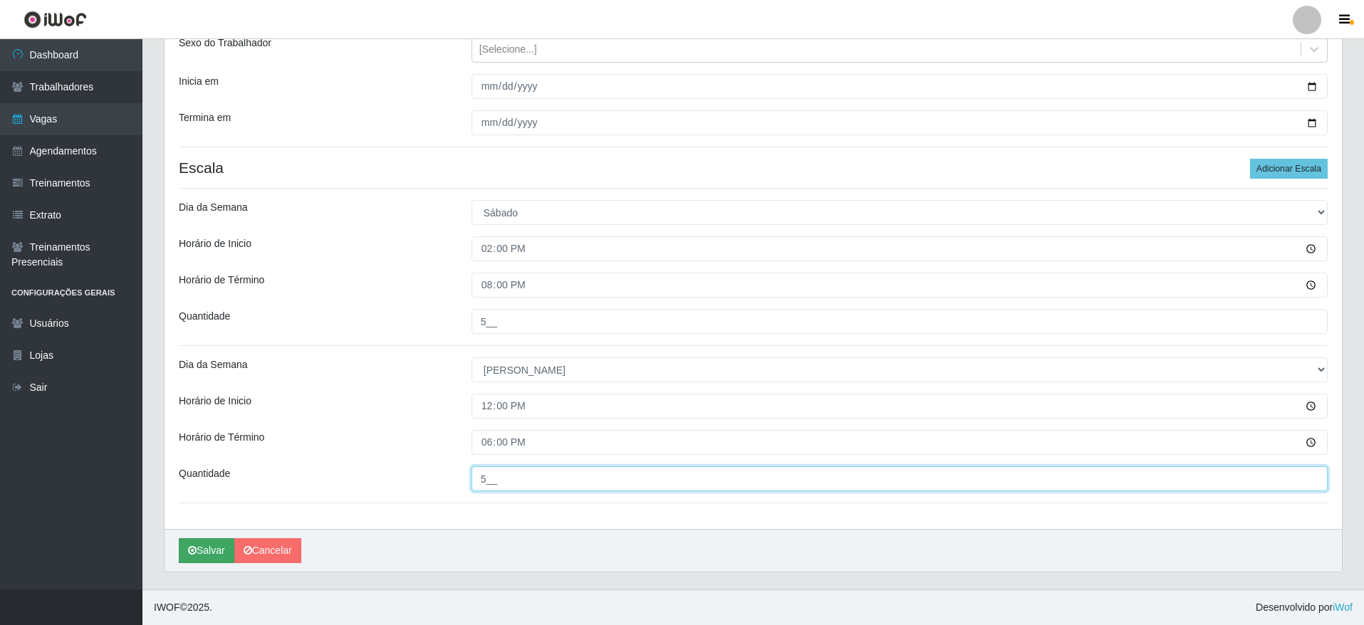
type input "5__"
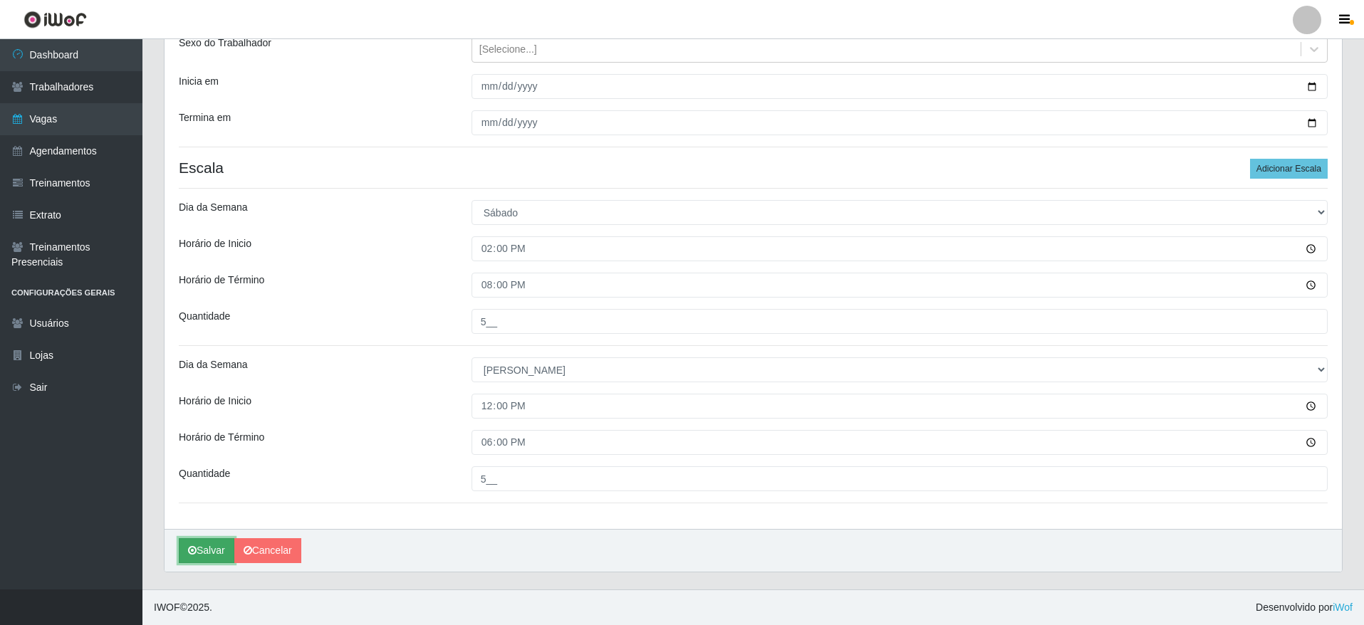
click at [223, 563] on button "Salvar" at bounding box center [207, 551] width 56 height 25
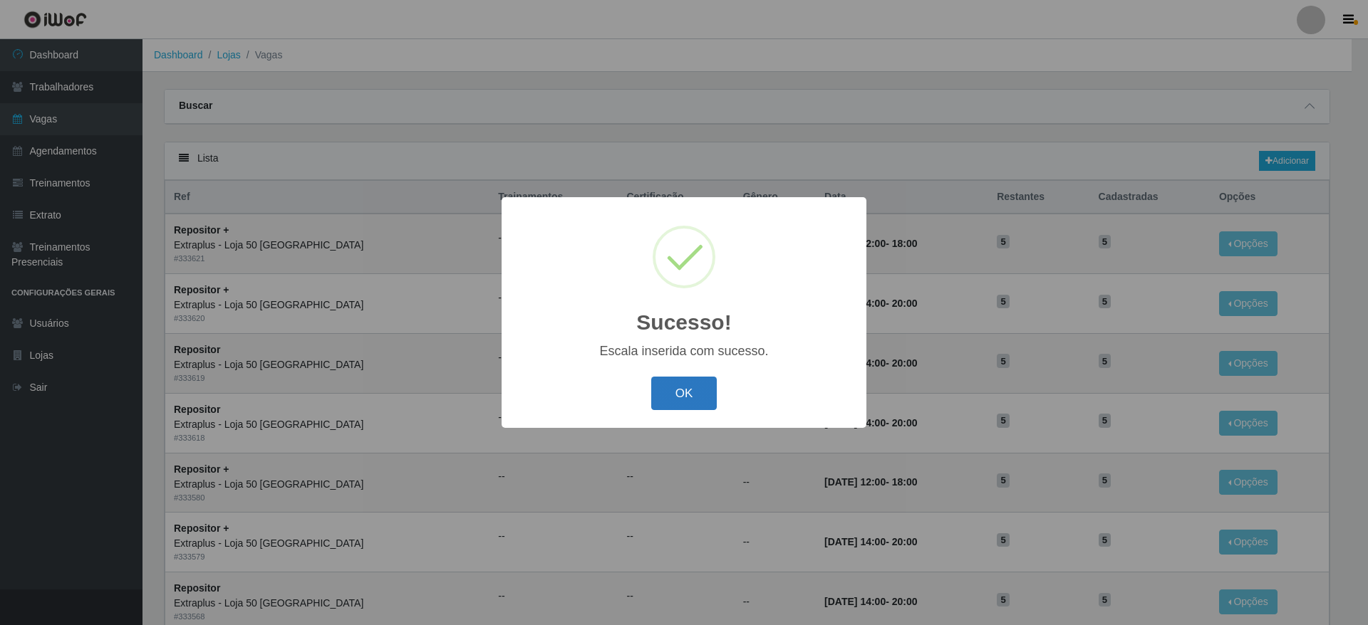
click at [705, 396] on button "OK" at bounding box center [684, 393] width 66 height 33
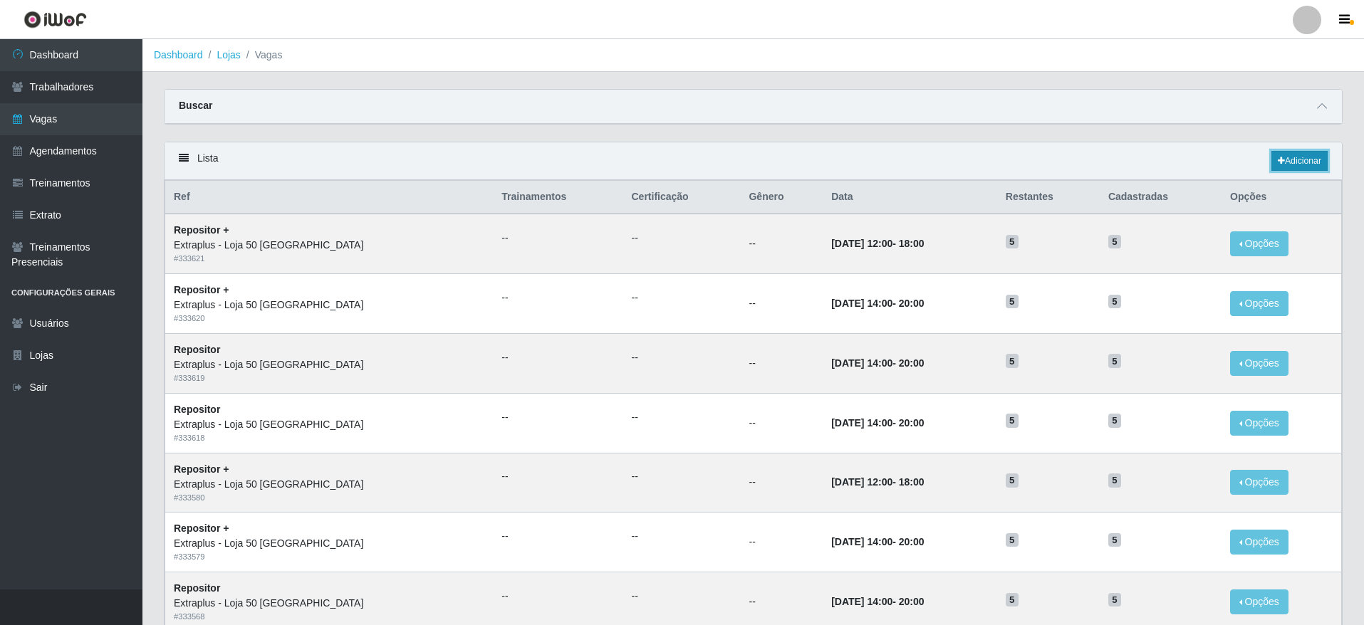
click at [1302, 161] on link "Adicionar" at bounding box center [1300, 161] width 56 height 20
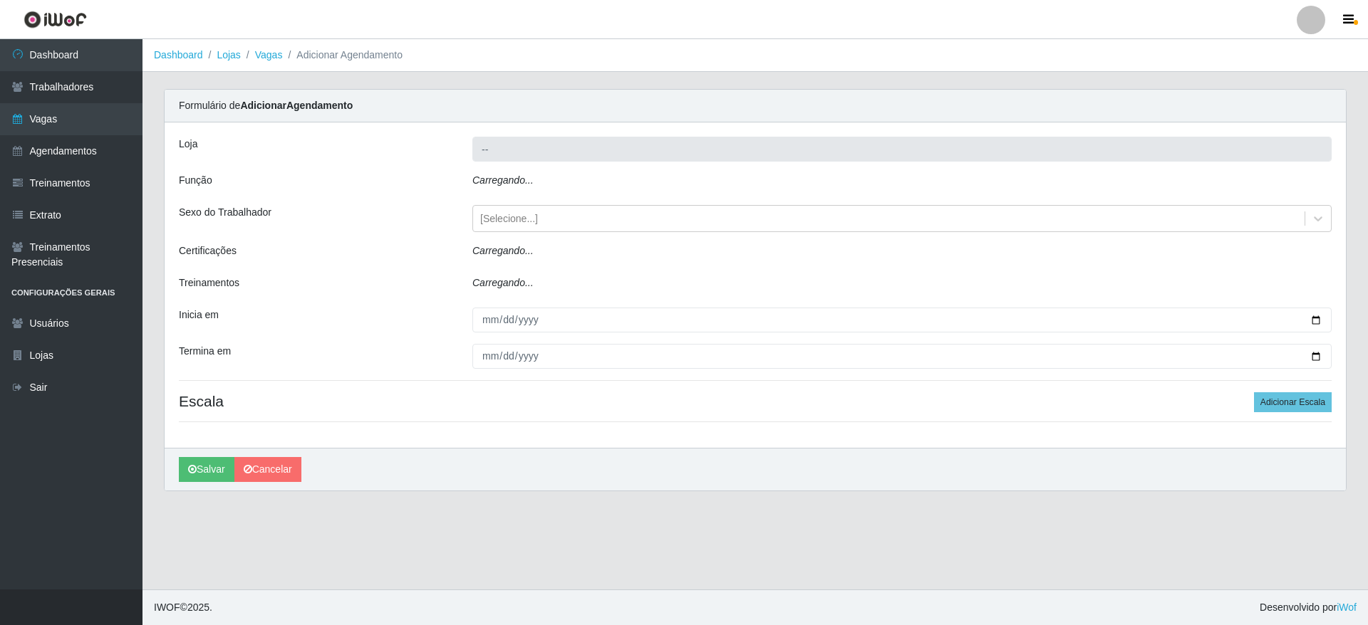
type input "Extraplus - Loja 50 [GEOGRAPHIC_DATA]"
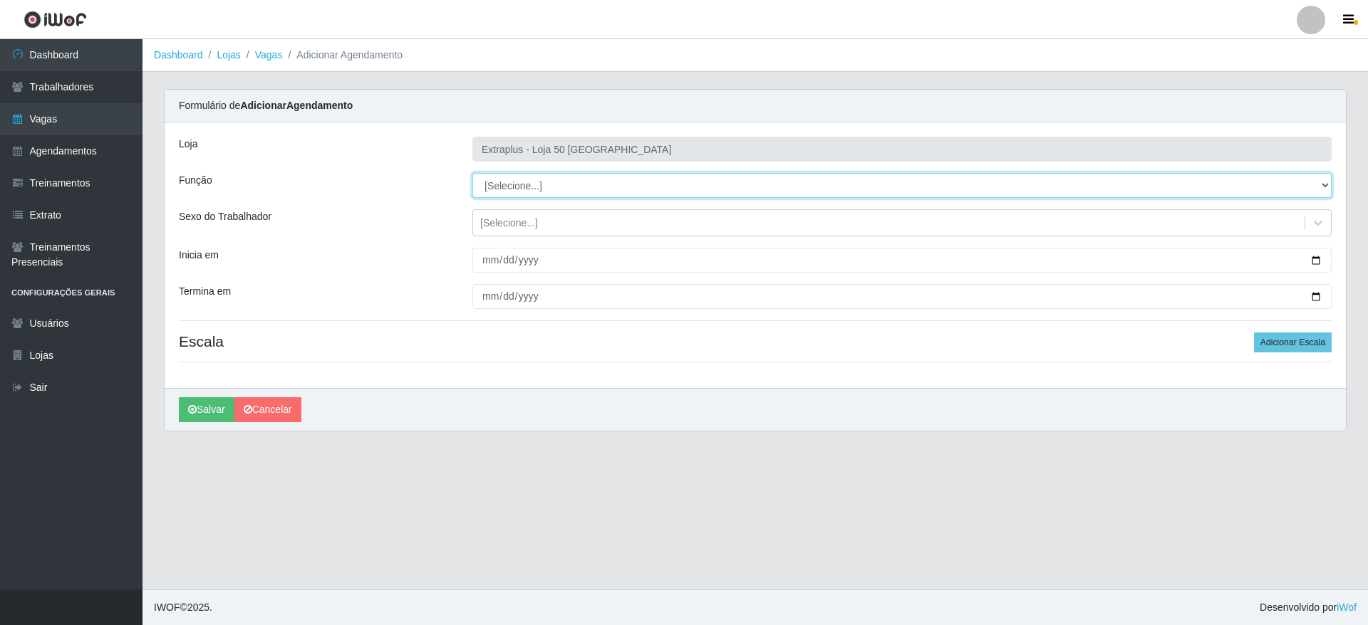
click at [592, 189] on select "[Selecione...] Repositor Repositor + Repositor ++" at bounding box center [901, 185] width 859 height 25
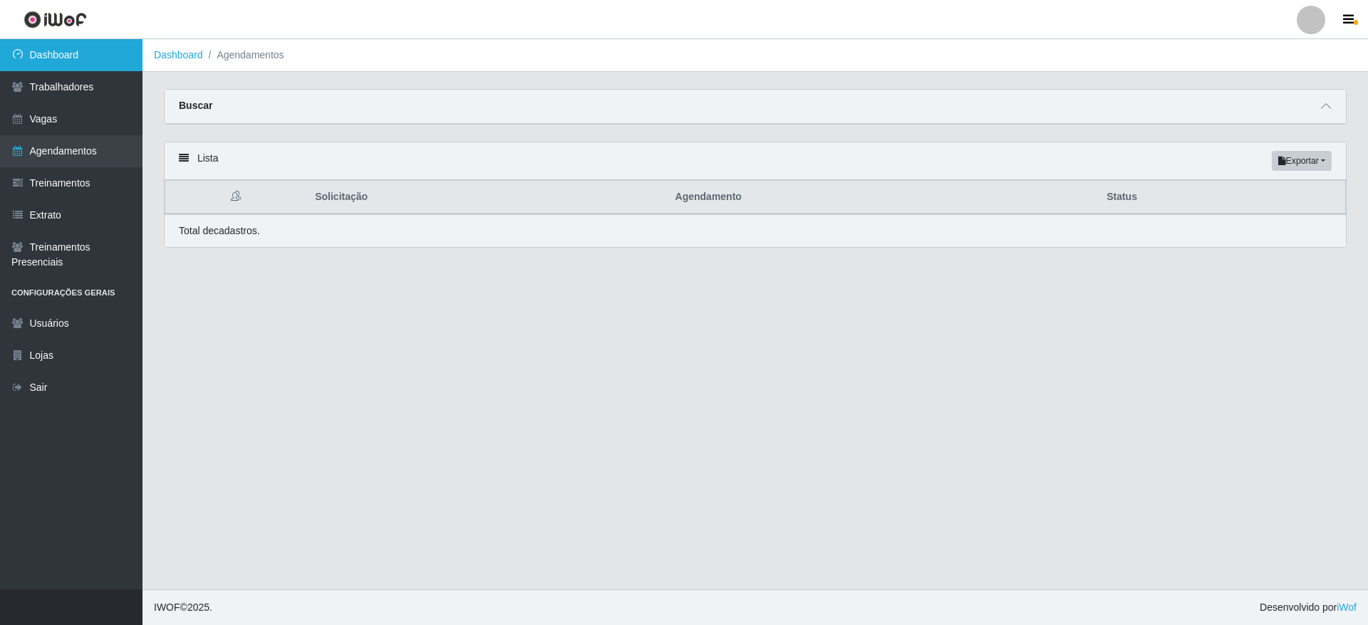
click at [87, 67] on link "Dashboard" at bounding box center [71, 55] width 142 height 32
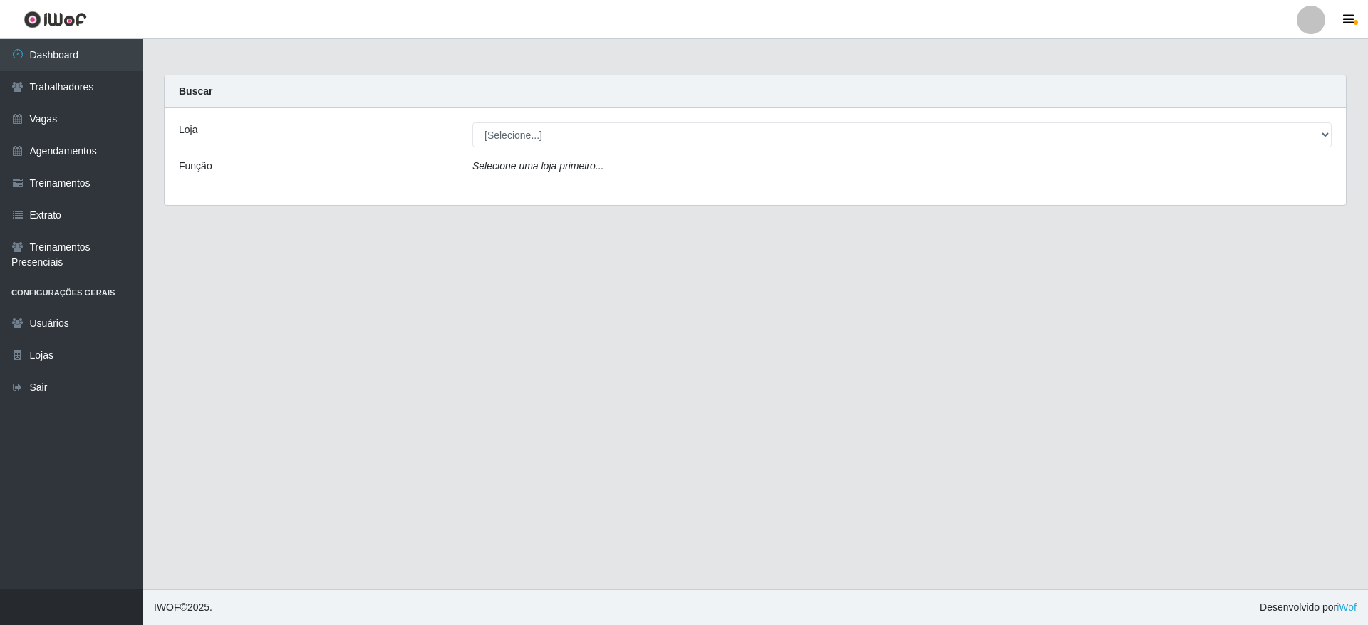
click at [603, 114] on div "Loja [Selecione...] Atacado Vem - Loja 30 Laranjeiras Velha Atacado Vem - Loja …" at bounding box center [755, 156] width 1181 height 97
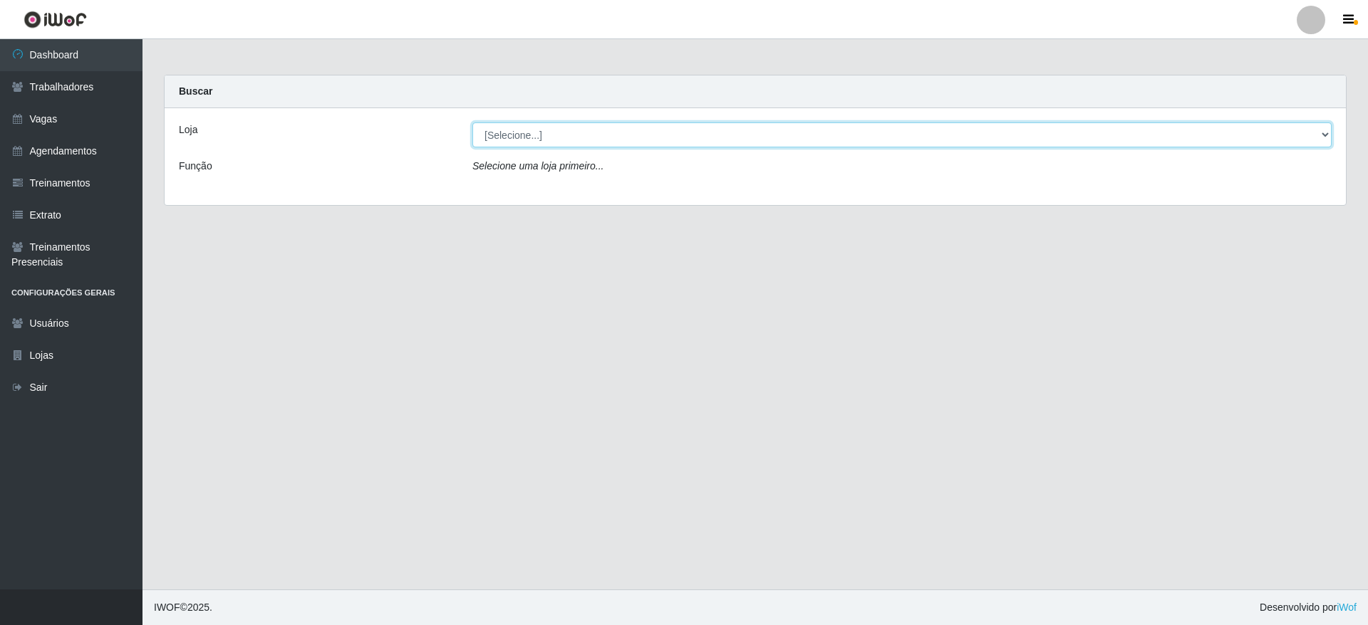
click at [596, 135] on select "[Selecione...] Atacado Vem - Loja 30 Laranjeiras Velha Atacado Vem - Loja 31 Sã…" at bounding box center [901, 135] width 859 height 25
click at [472, 123] on select "[Selecione...] Atacado Vem - Loja 30 Laranjeiras Velha Atacado Vem - Loja 31 Sã…" at bounding box center [901, 135] width 859 height 25
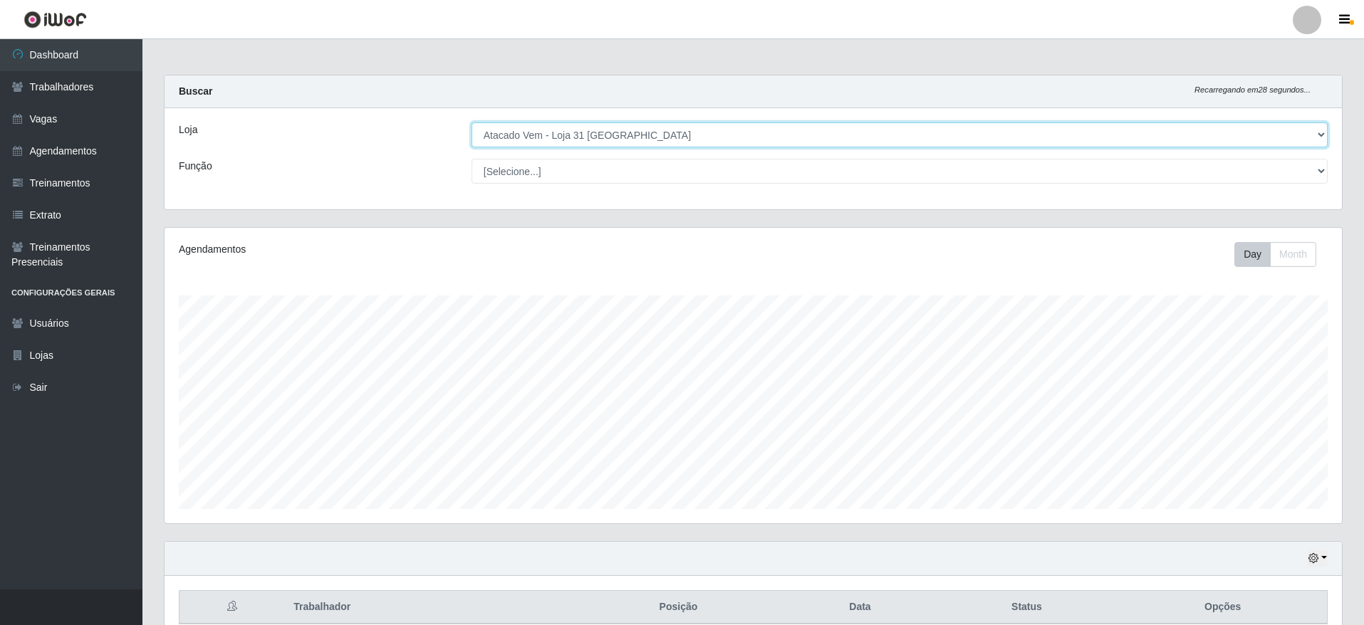
click at [680, 135] on select "[Selecione...] Atacado Vem - Loja 30 Laranjeiras Velha Atacado Vem - Loja 31 Sã…" at bounding box center [900, 135] width 856 height 25
drag, startPoint x: 663, startPoint y: 136, endPoint x: 663, endPoint y: 145, distance: 9.3
click at [663, 135] on select "[Selecione...] Atacado Vem - Loja 30 Laranjeiras Velha Atacado Vem - Loja 31 Sã…" at bounding box center [900, 135] width 856 height 25
click at [472, 123] on select "[Selecione...] Atacado Vem - Loja 30 Laranjeiras Velha Atacado Vem - Loja 31 Sã…" at bounding box center [900, 135] width 856 height 25
click at [658, 140] on select "[Selecione...] Atacado Vem - Loja 30 Laranjeiras Velha Atacado Vem - Loja 31 Sã…" at bounding box center [900, 135] width 856 height 25
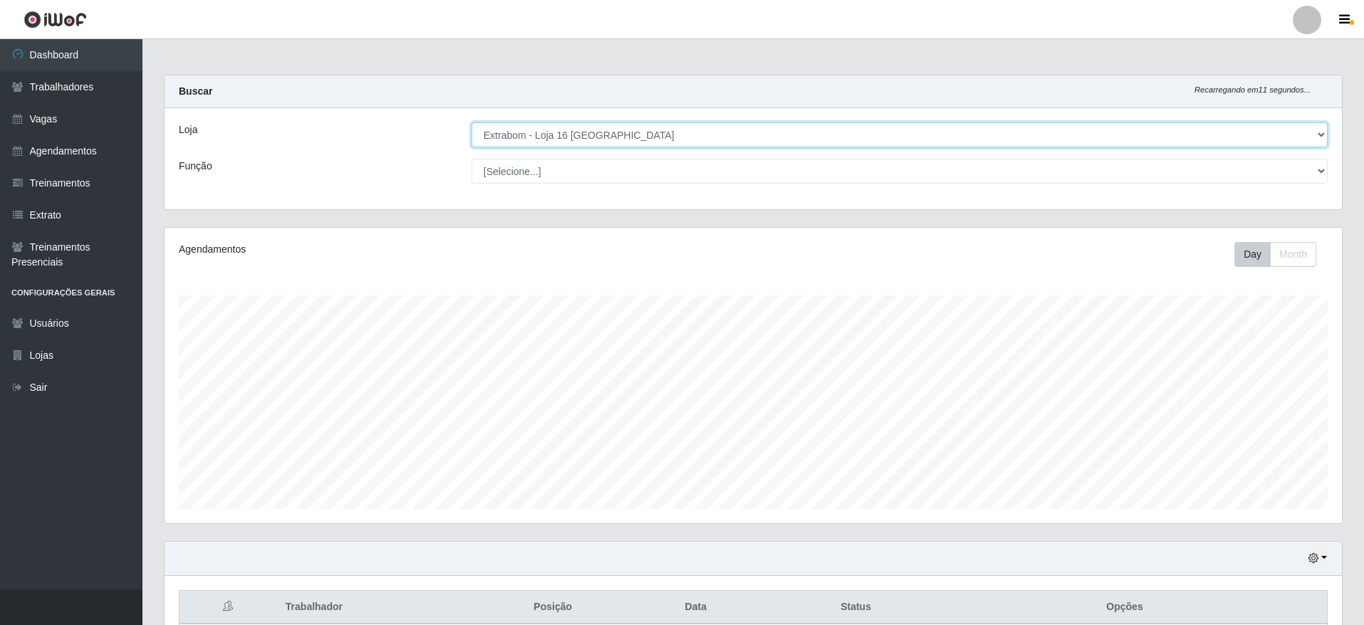
click at [472, 123] on select "[Selecione...] Atacado Vem - Loja 30 Laranjeiras Velha Atacado Vem - Loja 31 Sã…" at bounding box center [900, 135] width 856 height 25
click at [507, 133] on select "[Selecione...] Atacado Vem - Loja 30 Laranjeiras Velha Atacado Vem - Loja 31 Sã…" at bounding box center [900, 135] width 856 height 25
click at [472, 123] on select "[Selecione...] Atacado Vem - Loja 30 Laranjeiras Velha Atacado Vem - Loja 31 Sã…" at bounding box center [900, 135] width 856 height 25
click at [610, 140] on select "[Selecione...] Atacado Vem - Loja 30 Laranjeiras Velha Atacado Vem - Loja 31 Sã…" at bounding box center [900, 135] width 856 height 25
click at [472, 123] on select "[Selecione...] Atacado Vem - Loja 30 Laranjeiras Velha Atacado Vem - Loja 31 Sã…" at bounding box center [900, 135] width 856 height 25
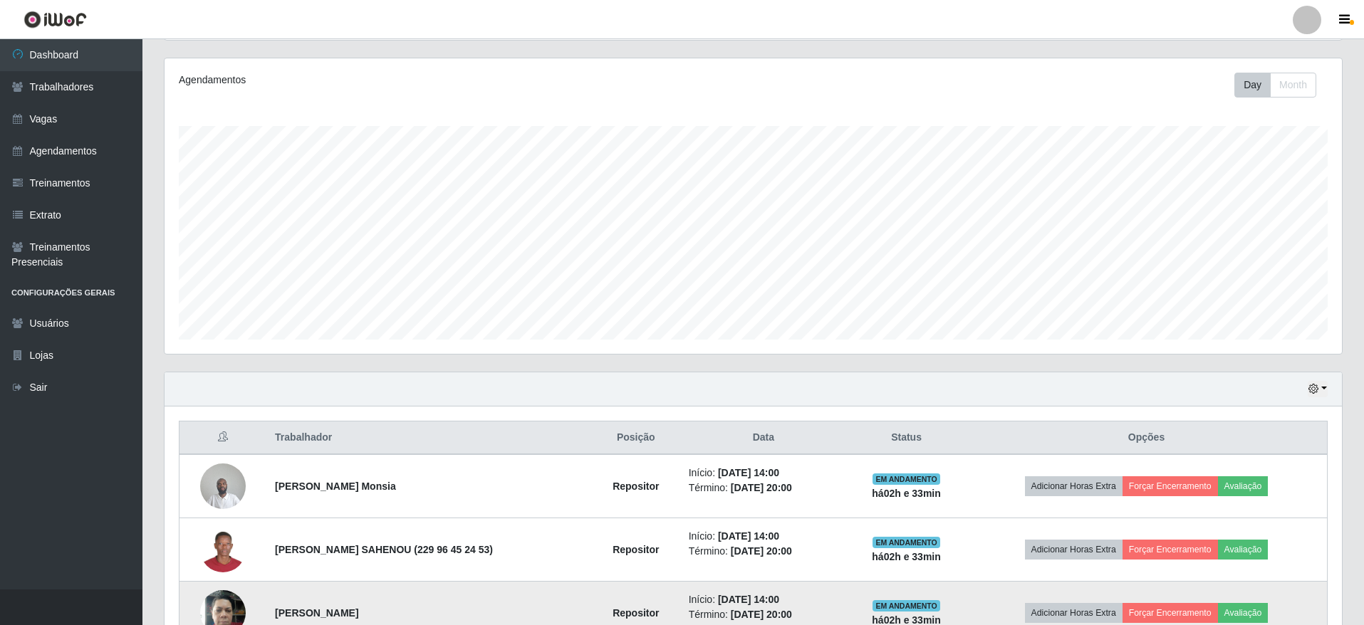
scroll to position [384, 0]
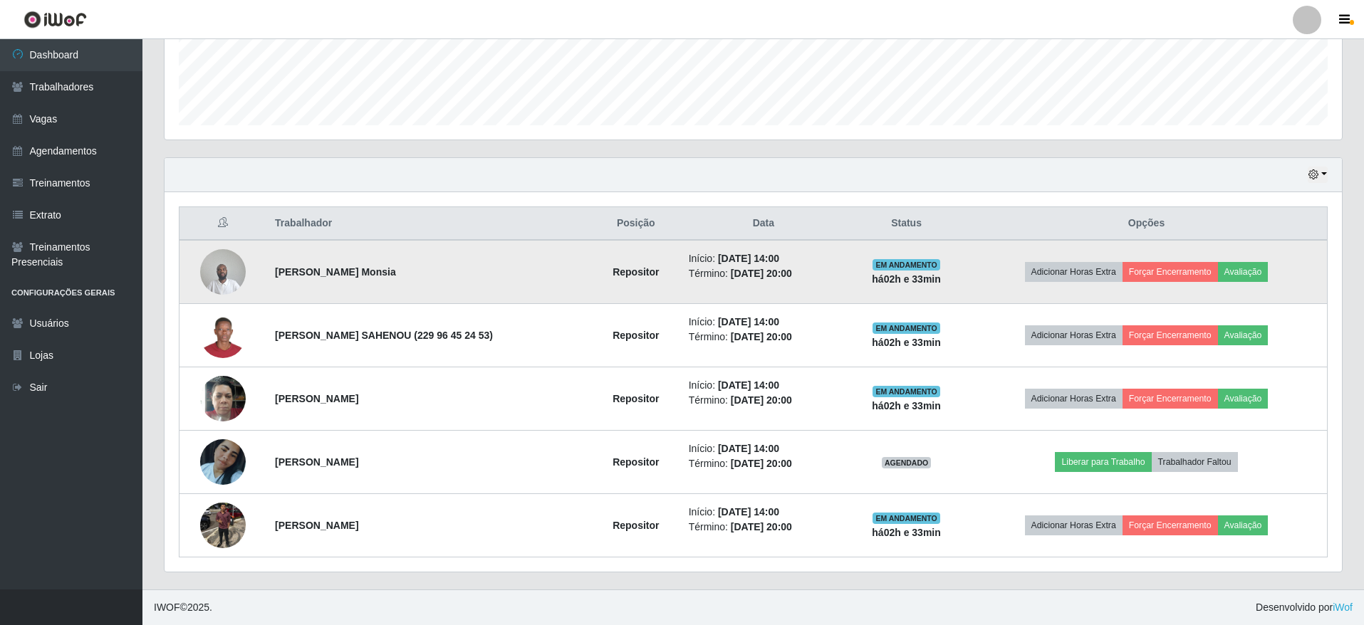
drag, startPoint x: 393, startPoint y: 274, endPoint x: 275, endPoint y: 275, distance: 117.5
click at [275, 275] on td "Boris Olatounde Monsia" at bounding box center [429, 272] width 326 height 64
copy strong "Boris Olatounde Monsia"
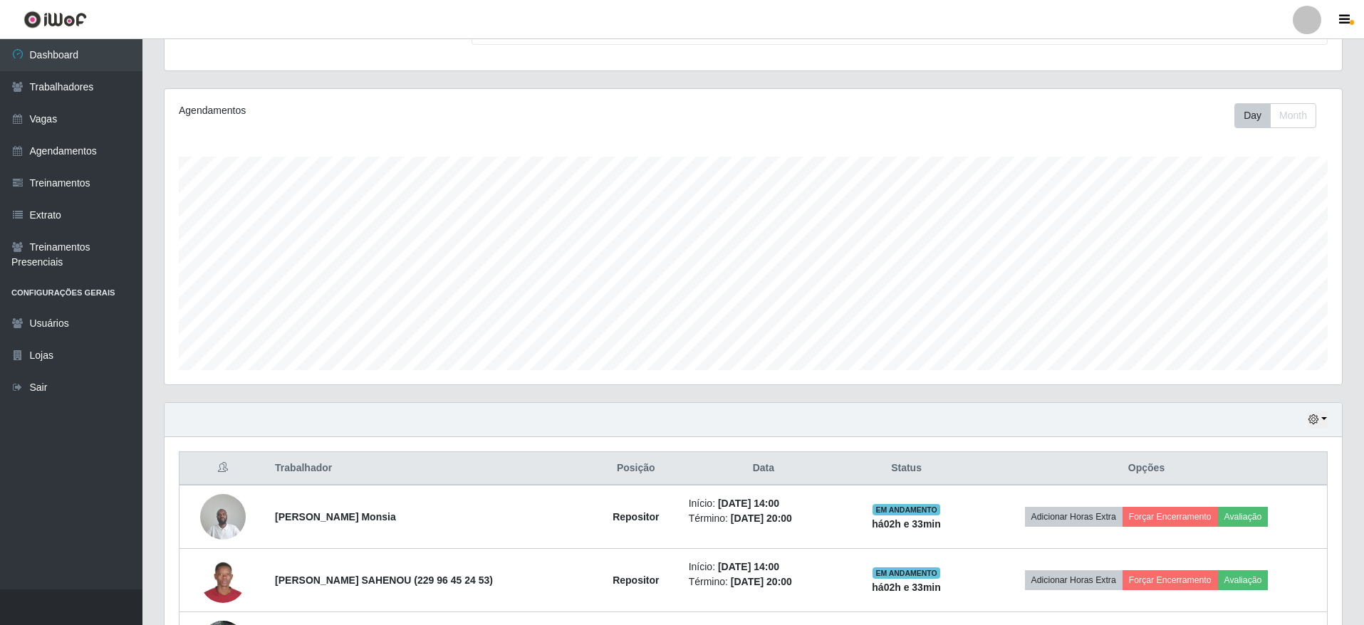
scroll to position [0, 0]
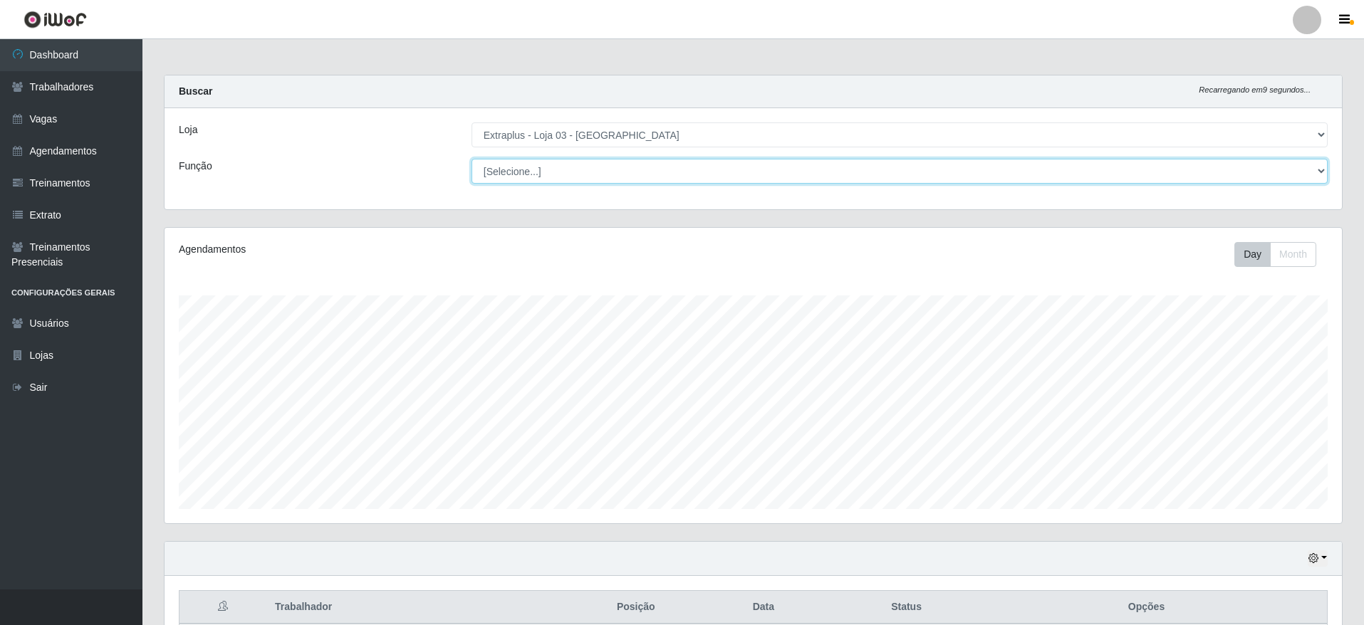
click at [620, 164] on select "[Selecione...] Repositor Repositor + Repositor ++" at bounding box center [900, 171] width 856 height 25
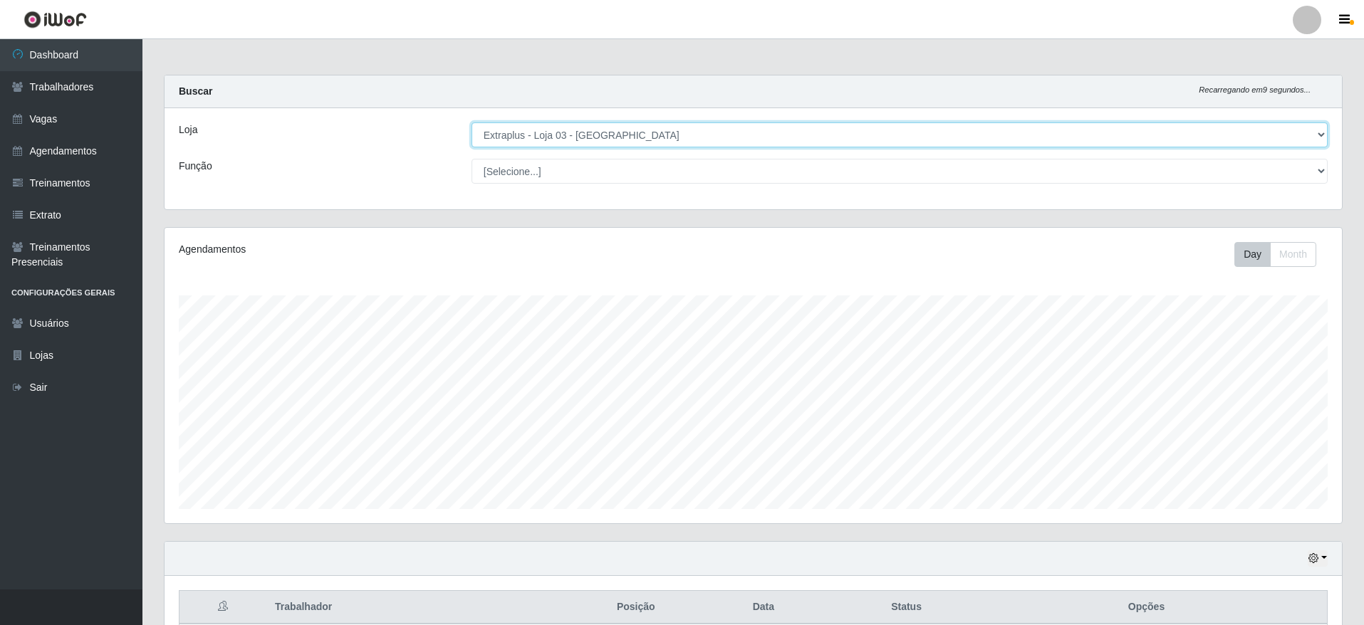
click at [625, 137] on select "[Selecione...] Atacado Vem - Loja 30 Laranjeiras Velha Atacado Vem - Loja 31 Sã…" at bounding box center [900, 135] width 856 height 25
select select "451"
click at [472, 123] on select "[Selecione...] Atacado Vem - Loja 30 Laranjeiras Velha Atacado Vem - Loja 31 Sã…" at bounding box center [900, 135] width 856 height 25
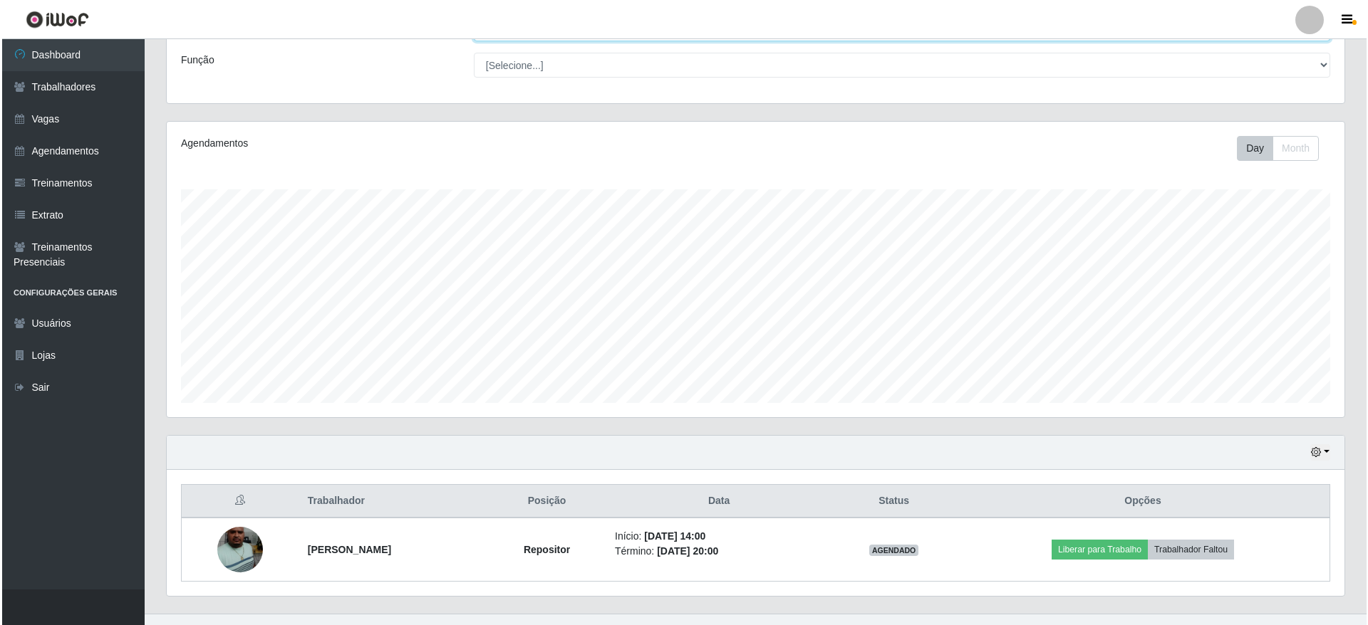
scroll to position [130, 0]
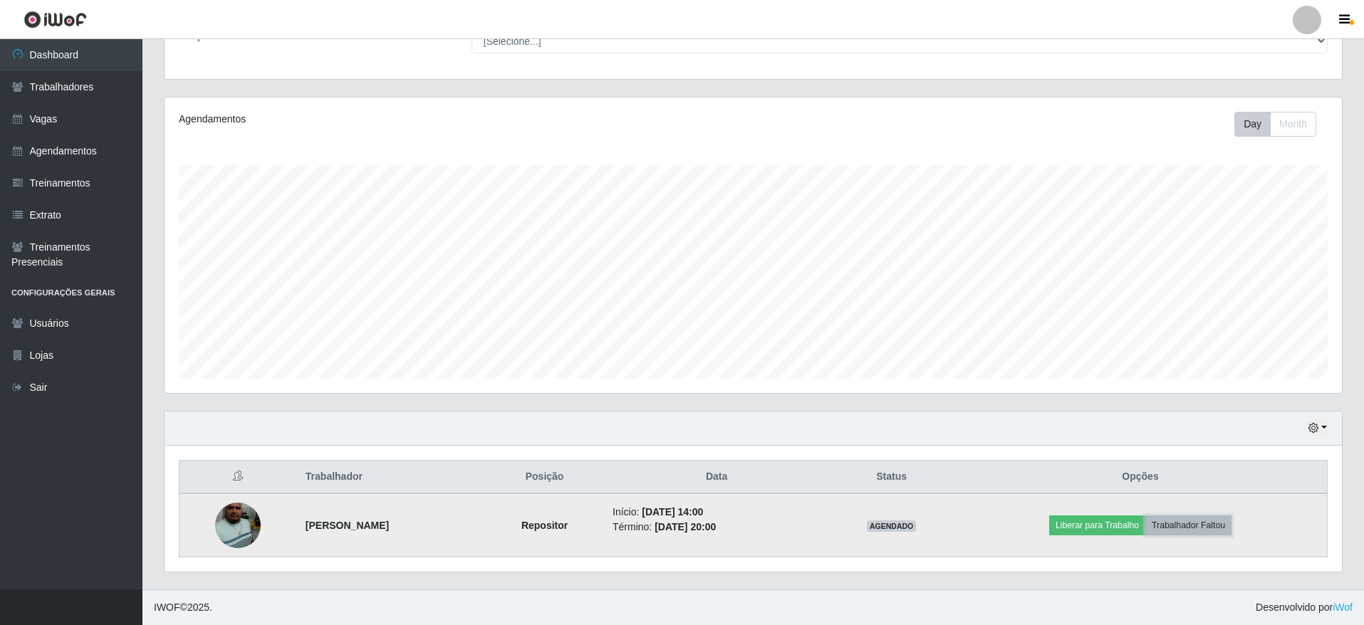
click at [1203, 516] on button "Trabalhador Faltou" at bounding box center [1189, 526] width 86 height 20
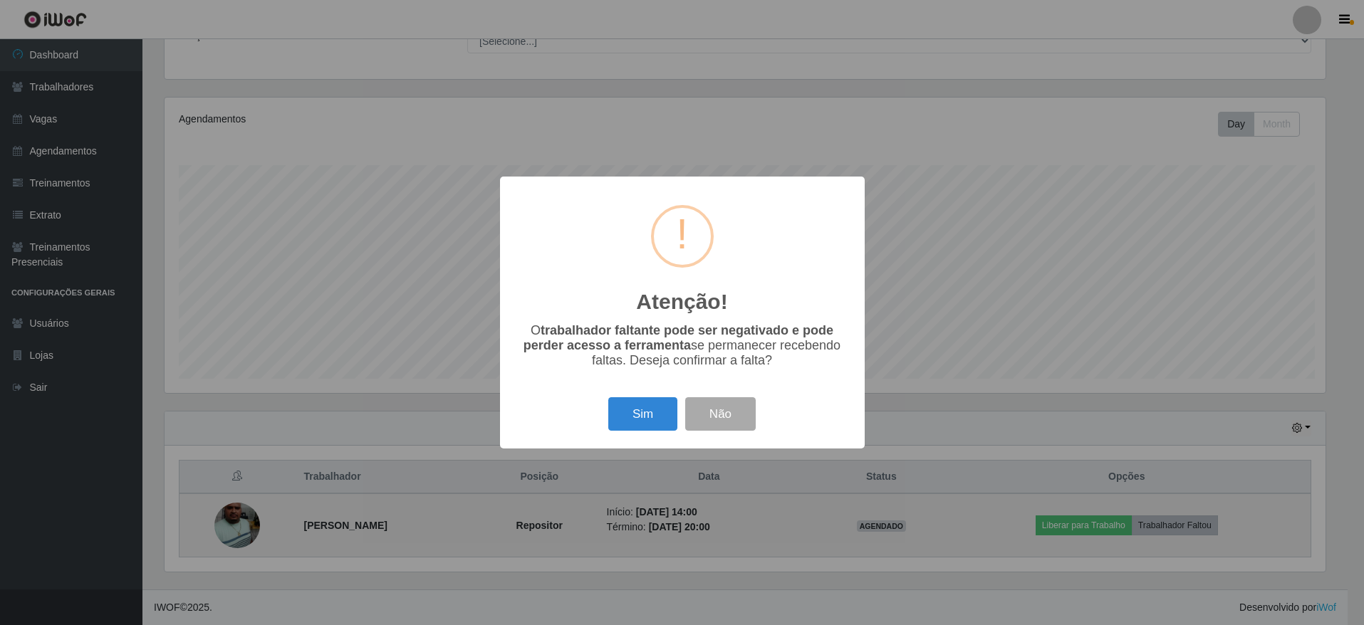
scroll to position [296, 1165]
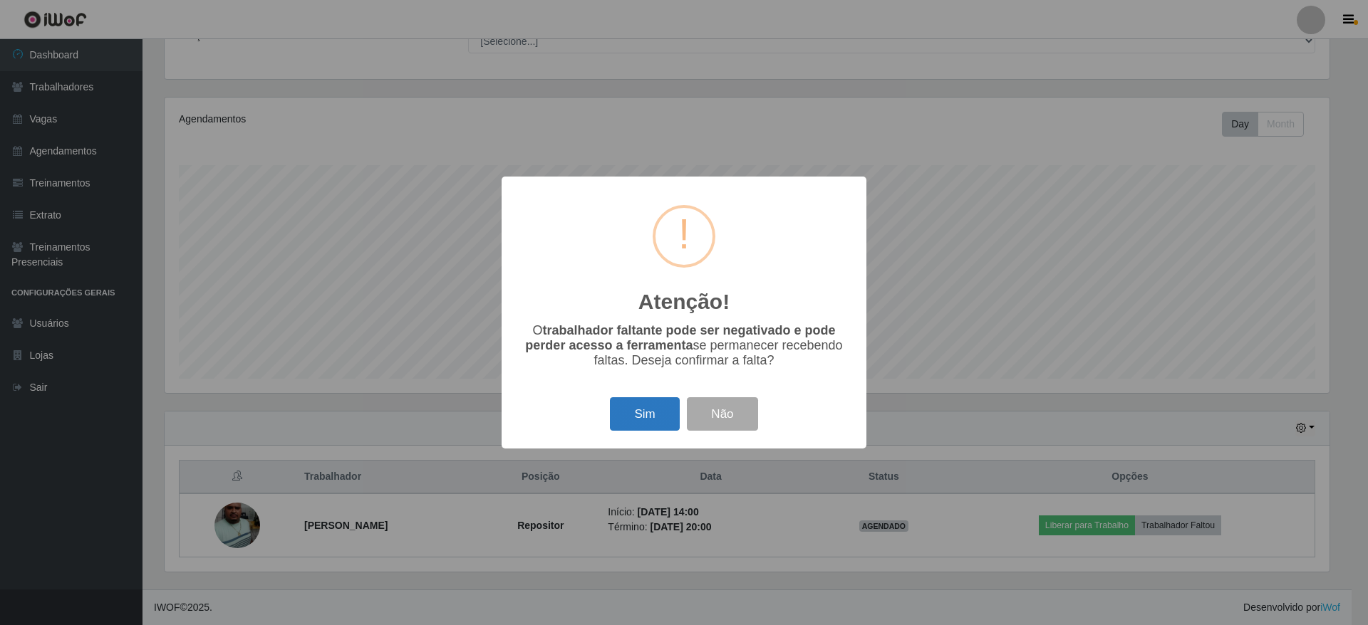
click at [649, 425] on button "Sim" at bounding box center [644, 414] width 69 height 33
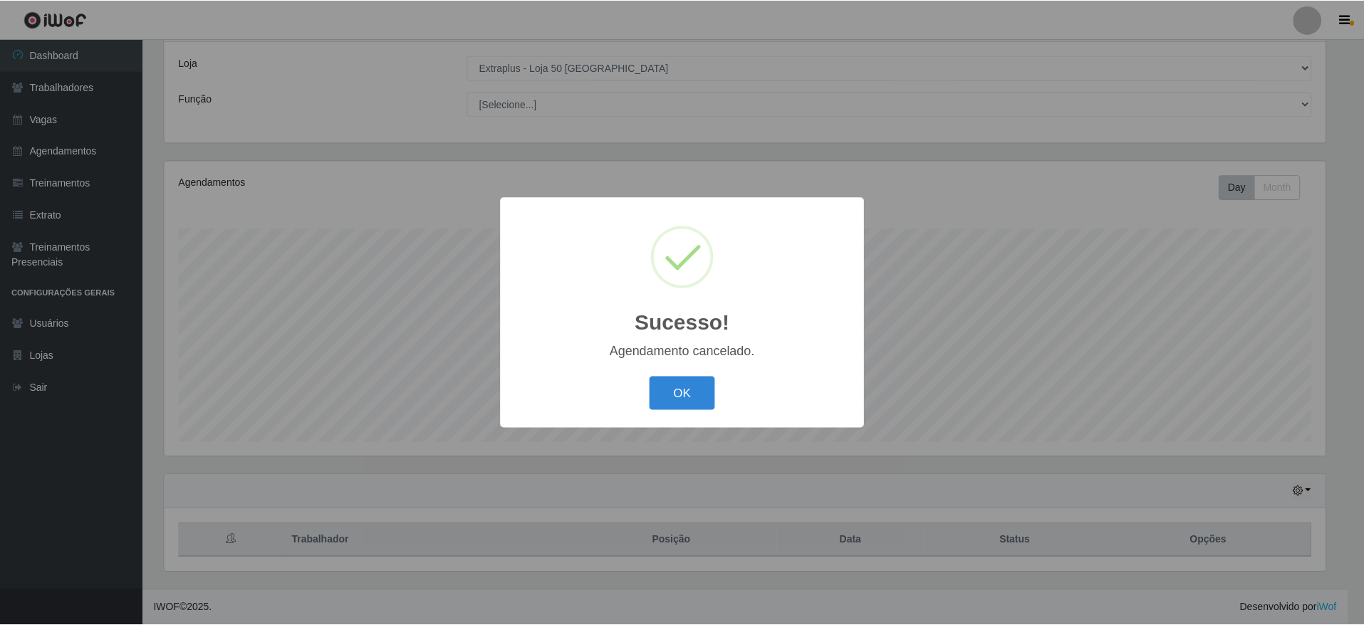
scroll to position [67, 0]
click at [674, 388] on button "OK" at bounding box center [684, 393] width 66 height 33
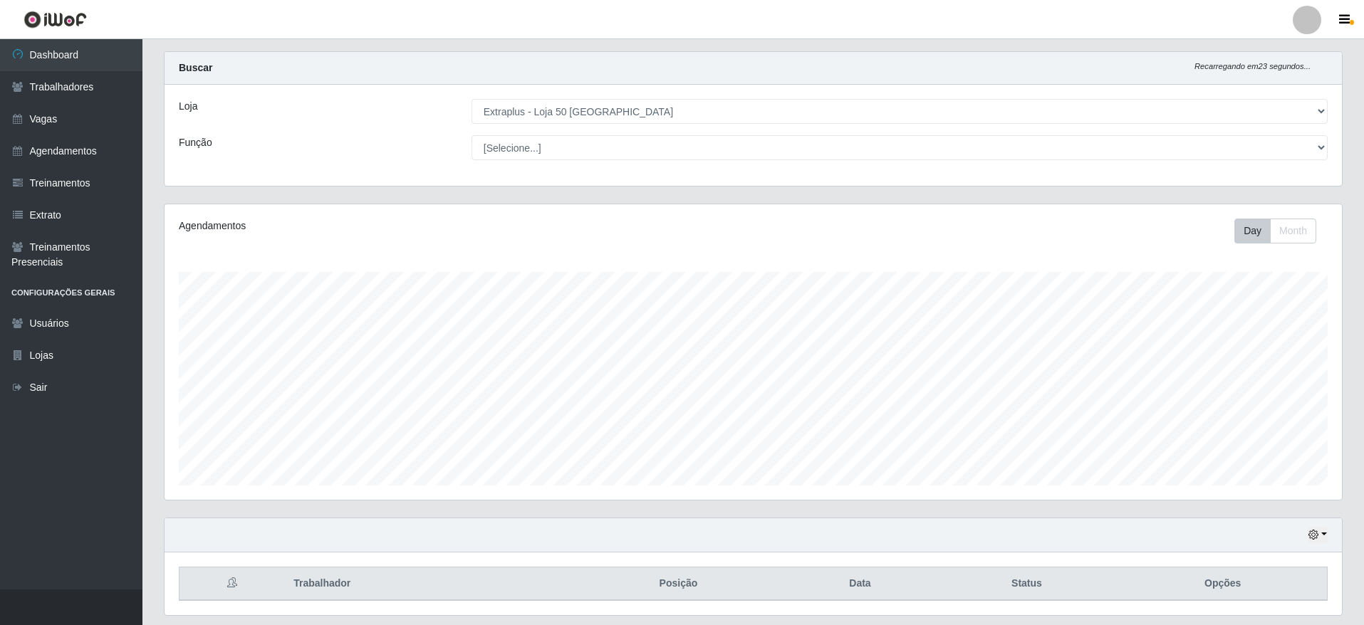
scroll to position [0, 0]
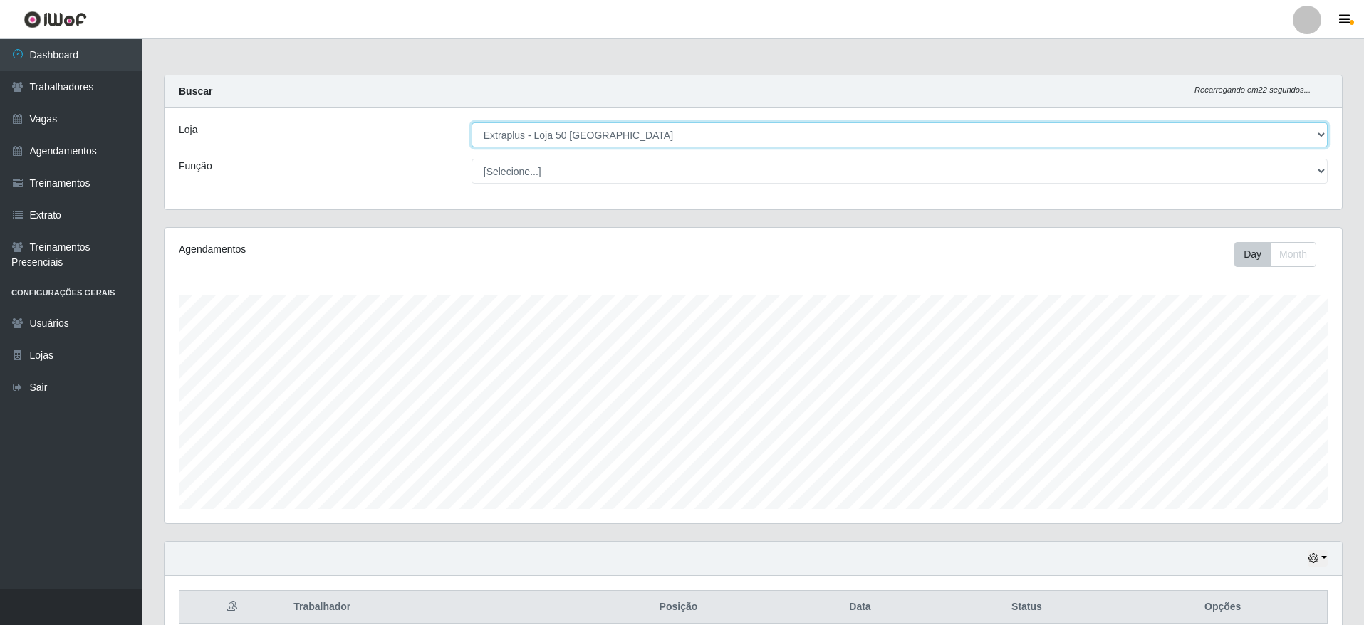
click at [757, 139] on select "[Selecione...] Atacado Vem - Loja 30 Laranjeiras Velha Atacado Vem - Loja 31 Sã…" at bounding box center [900, 135] width 856 height 25
